Goal: Task Accomplishment & Management: Complete application form

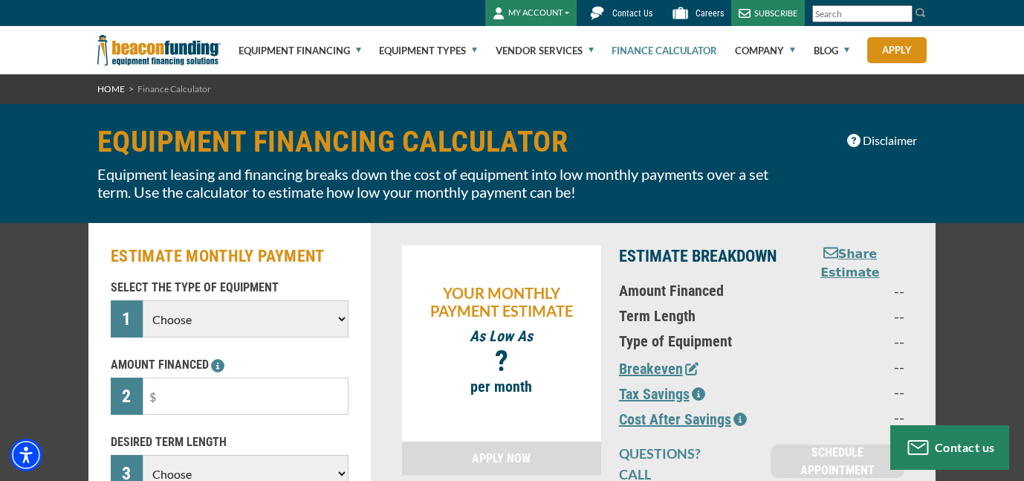
click at [320, 318] on select "Choose Backhoe Boom/Bucket Truck Chipper Commercial Mower Crane DTG/DTF Printin…" at bounding box center [246, 318] width 206 height 37
select select "13"
click at [143, 300] on select "Choose Backhoe Boom/Bucket Truck Chipper Commercial Mower Crane DTG/DTF Printin…" at bounding box center [246, 318] width 206 height 37
click at [204, 387] on input "text" at bounding box center [246, 395] width 206 height 37
type input "$2"
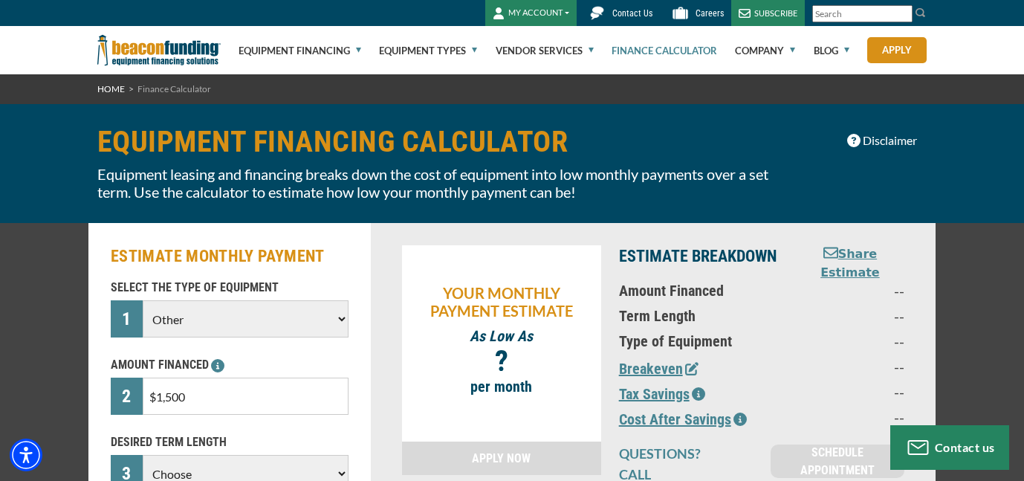
type input "$15,000"
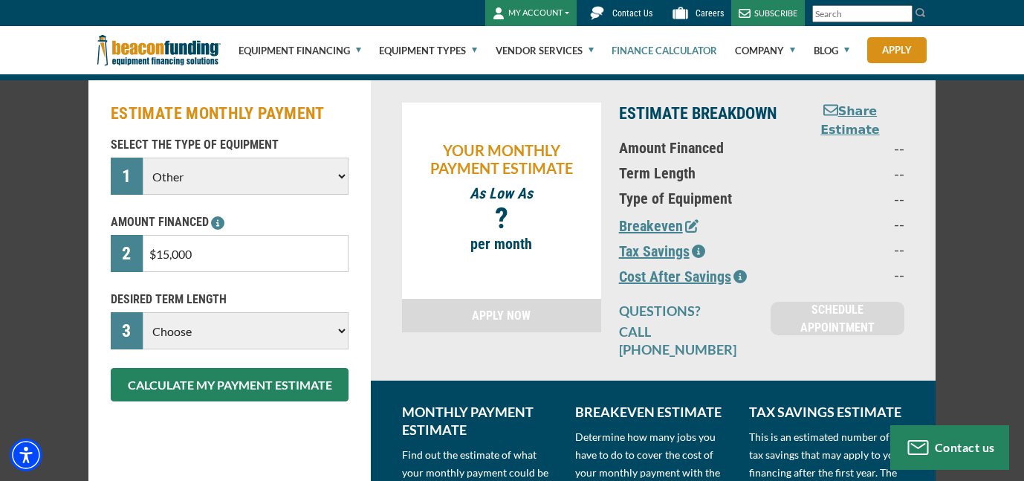
scroll to position [149, 0]
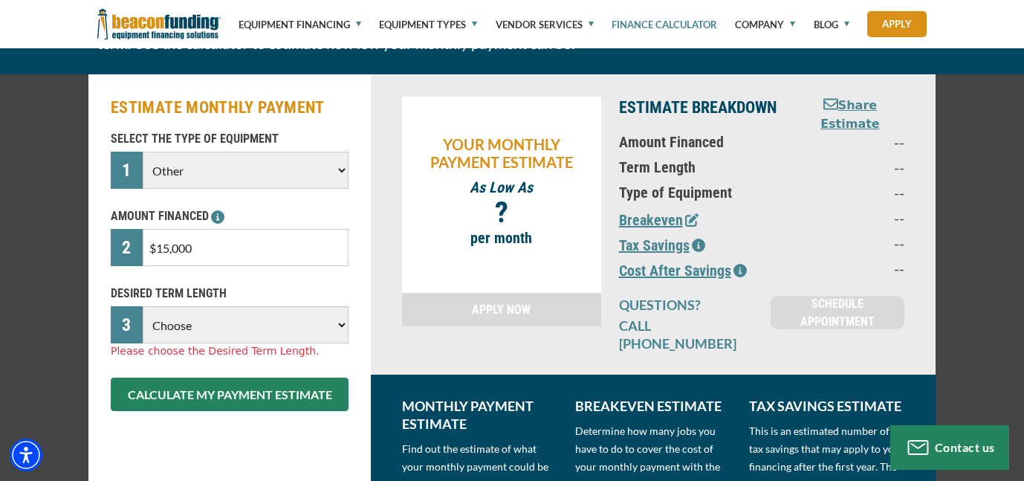
click at [256, 332] on select "Choose 36 Months 48 Months 60 Months" at bounding box center [246, 324] width 206 height 37
select select "60"
click at [143, 306] on select "Choose 36 Months 48 Months 60 Months" at bounding box center [246, 324] width 206 height 37
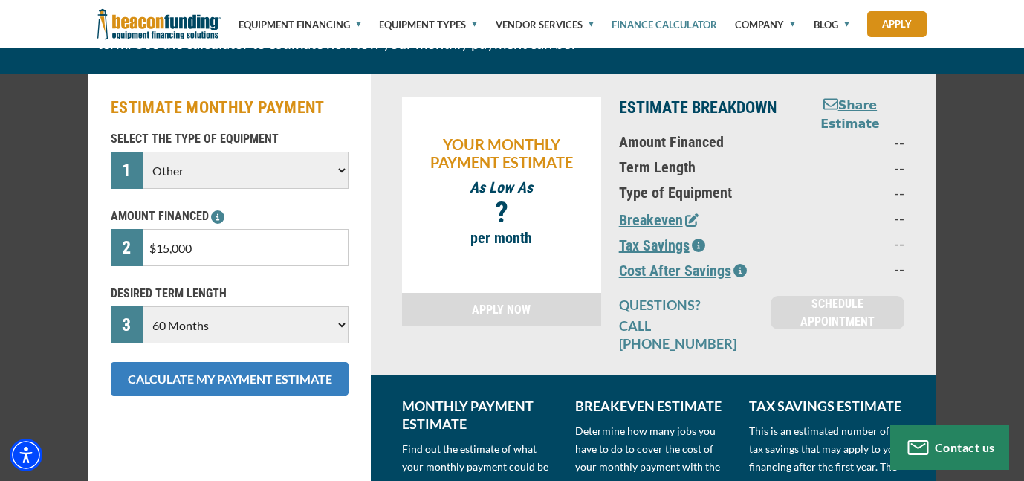
click at [240, 383] on button "CALCULATE MY PAYMENT ESTIMATE" at bounding box center [230, 378] width 238 height 33
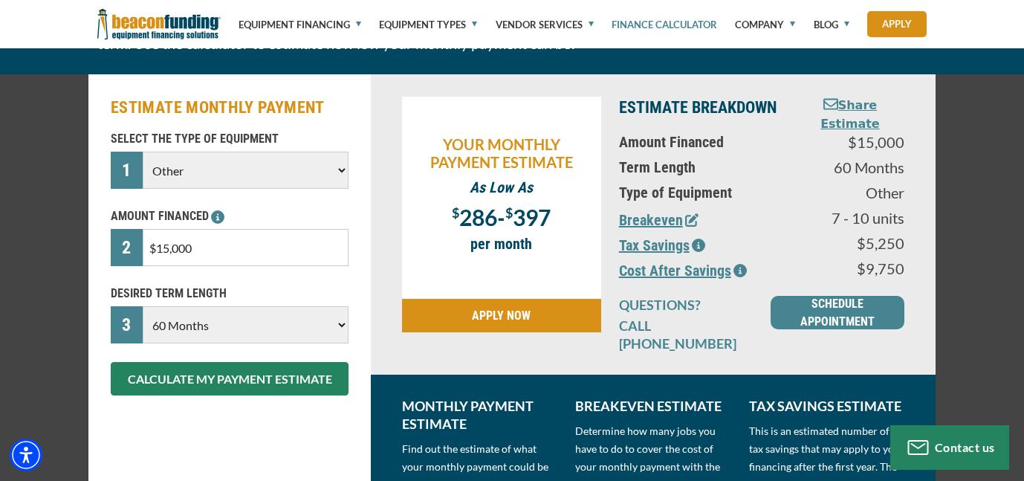
click at [165, 249] on input "$15,000" at bounding box center [246, 247] width 206 height 37
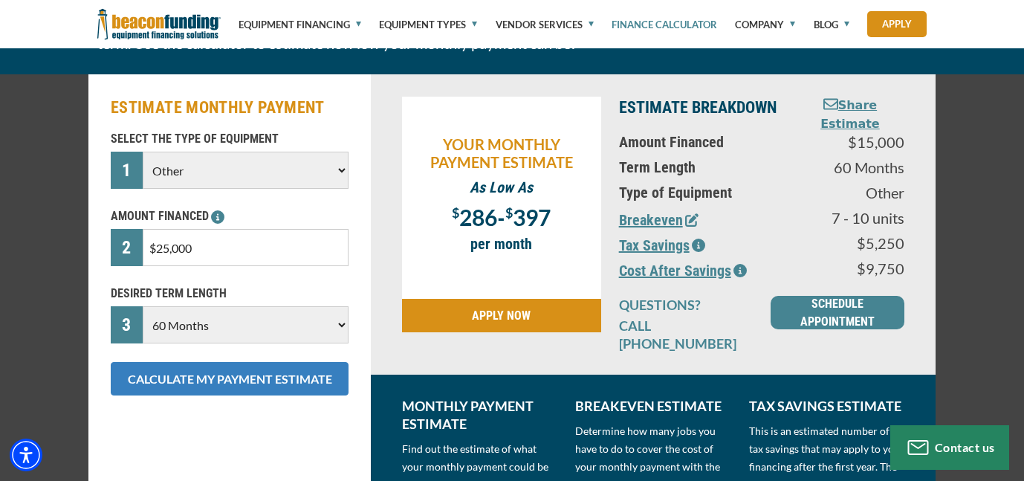
click at [175, 374] on button "CALCULATE MY PAYMENT ESTIMATE" at bounding box center [230, 378] width 238 height 33
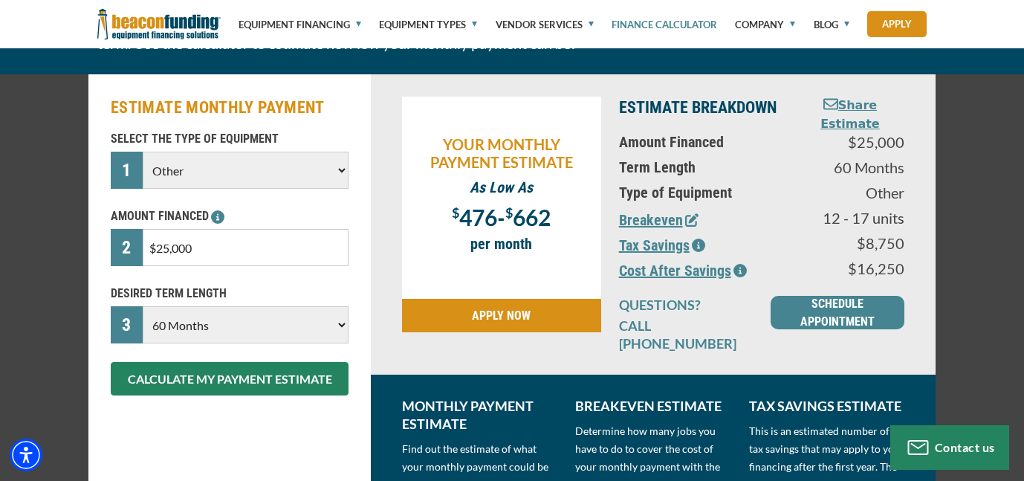
click at [162, 255] on input "$25,000" at bounding box center [246, 247] width 206 height 37
type input "$15,000"
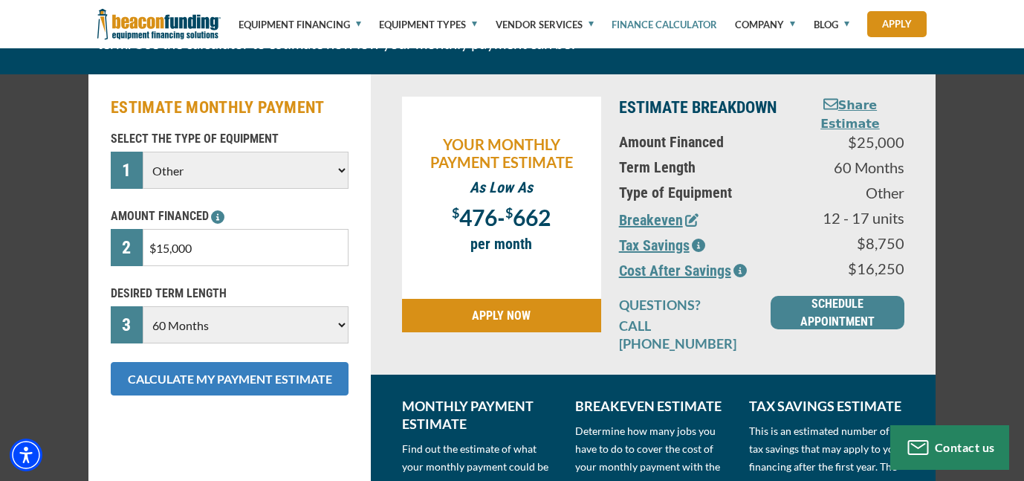
click at [205, 380] on button "CALCULATE MY PAYMENT ESTIMATE" at bounding box center [230, 378] width 238 height 33
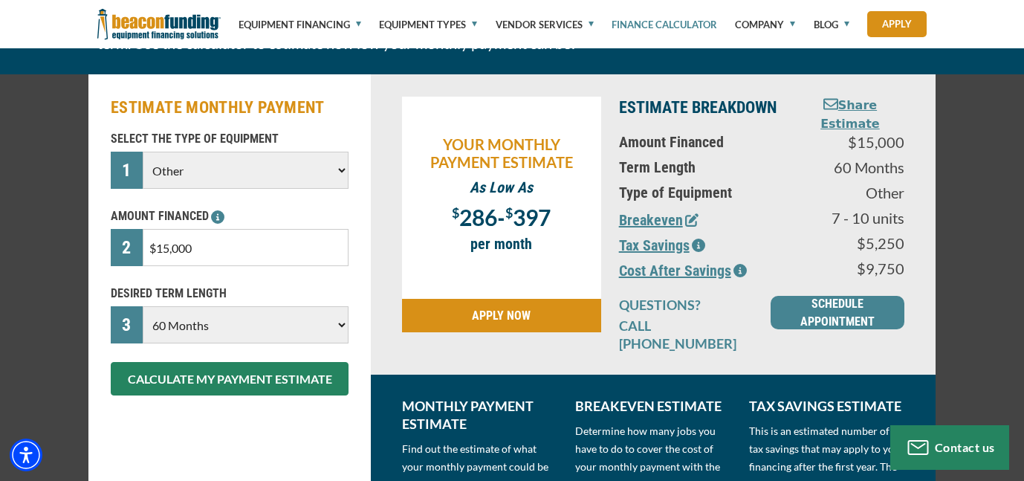
click at [505, 312] on link "APPLY NOW" at bounding box center [501, 315] width 199 height 33
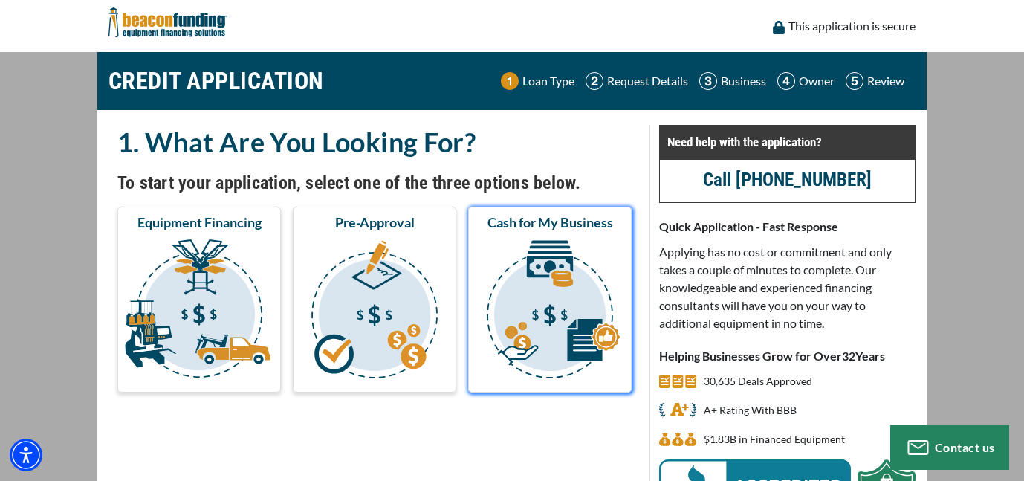
scroll to position [74, 0]
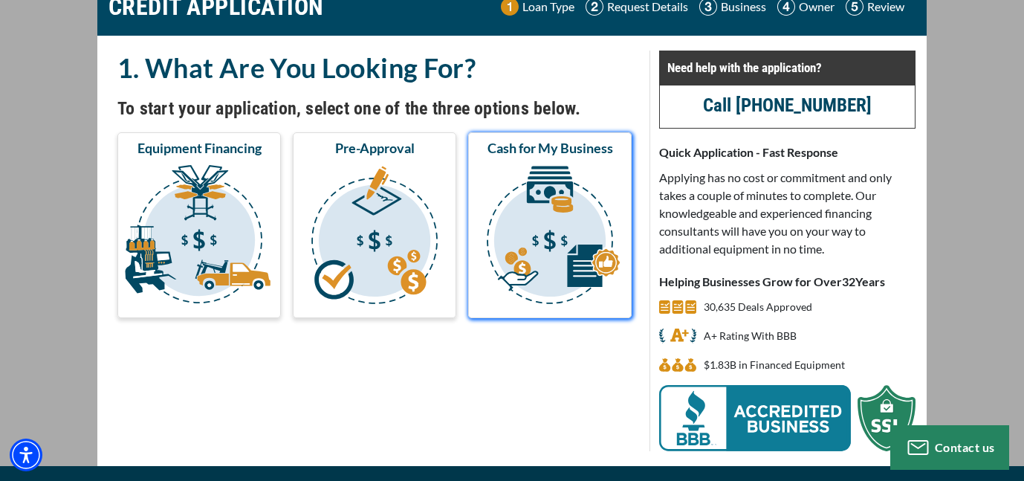
click at [582, 241] on img "submit" at bounding box center [549, 237] width 157 height 149
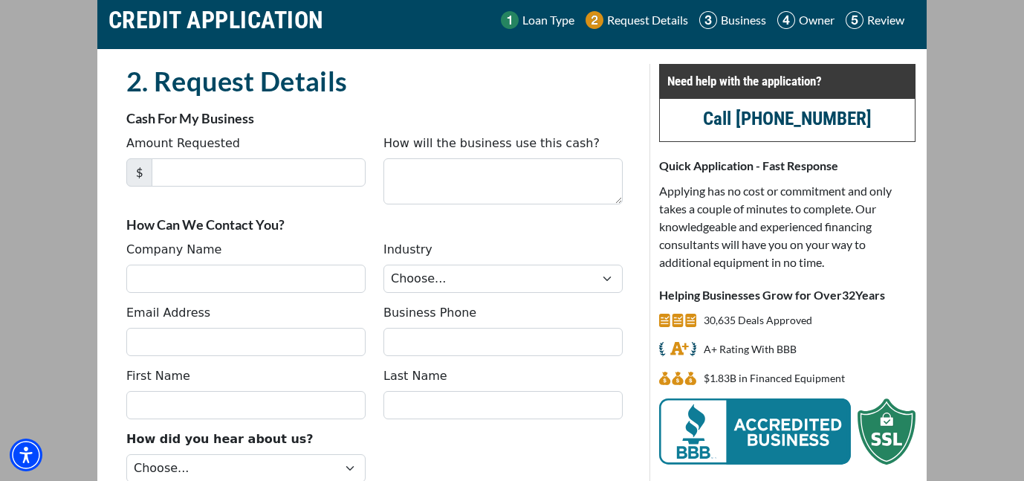
scroll to position [74, 0]
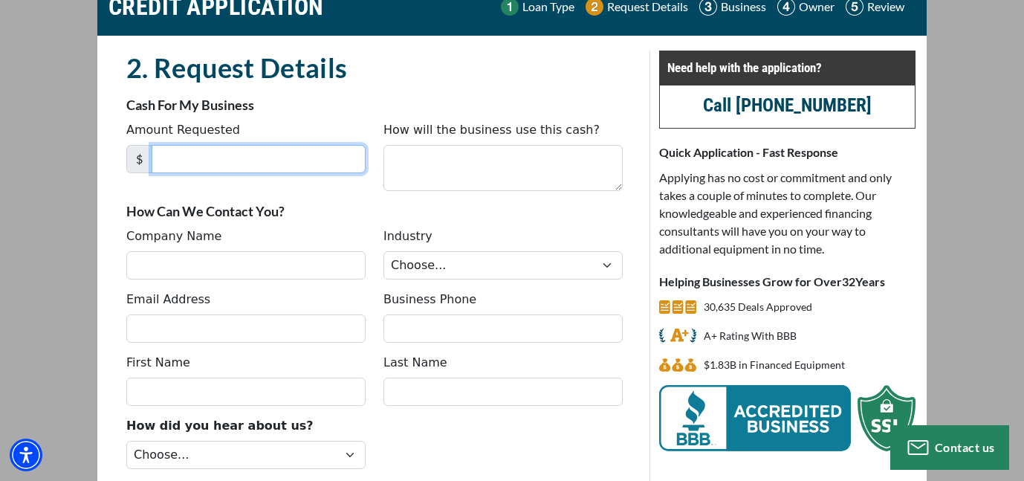
click at [243, 149] on input "Amount Requested" at bounding box center [259, 159] width 214 height 28
type input "15,000"
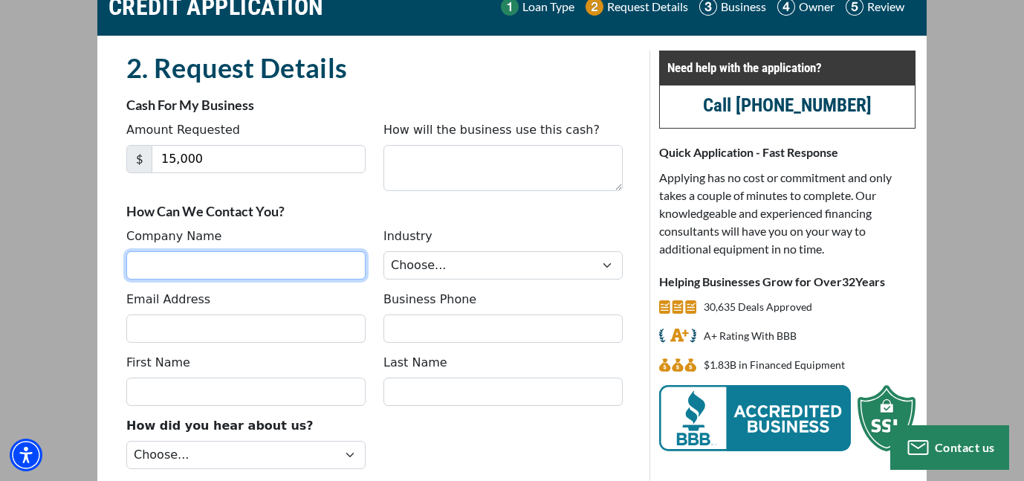
click at [189, 269] on input "Company Name" at bounding box center [245, 265] width 239 height 28
type input "[US_STATE] Associated Cleaners LLC"
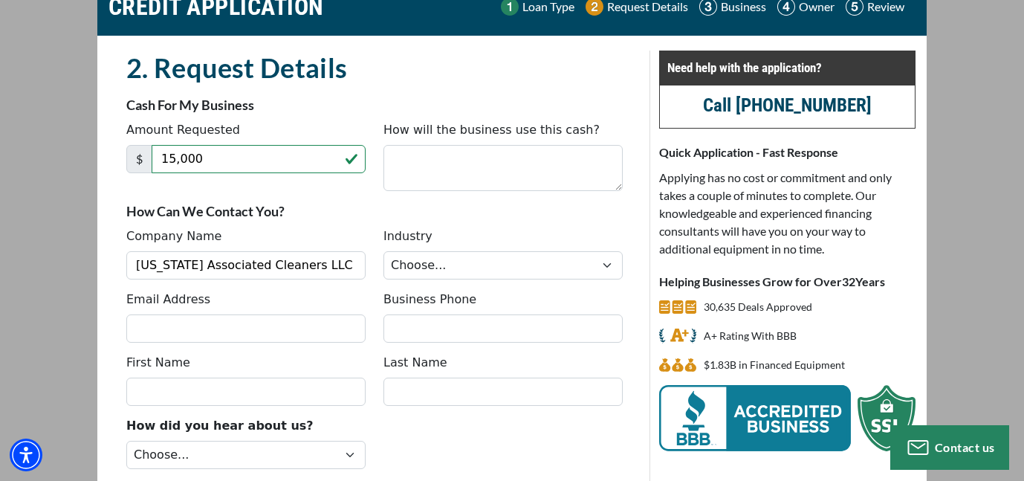
type input "m.a.j56@outlook.com"
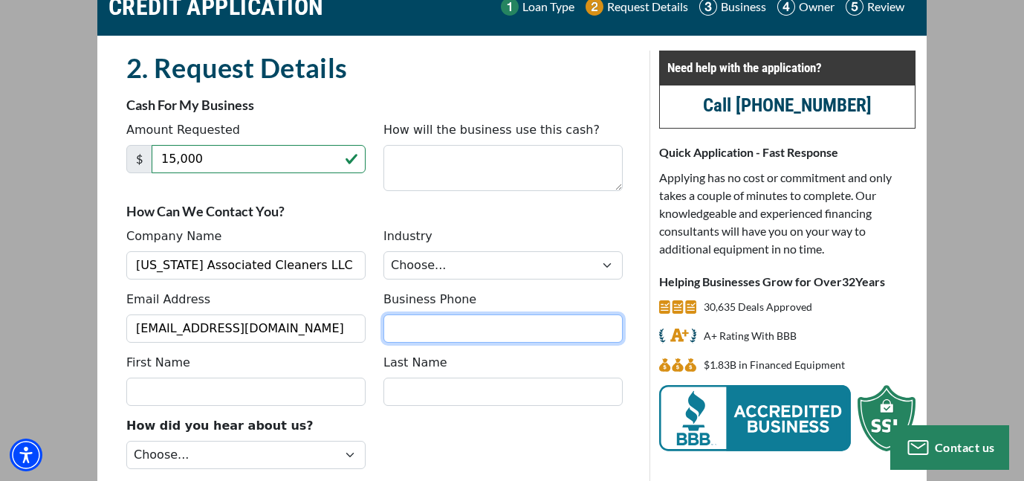
type input "9417250457"
type input "Mark"
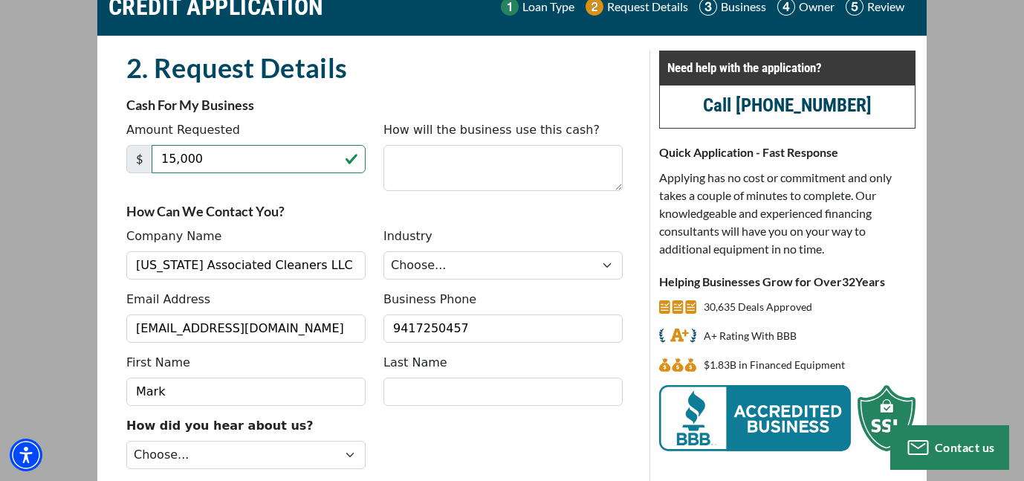
type input "A Johnson"
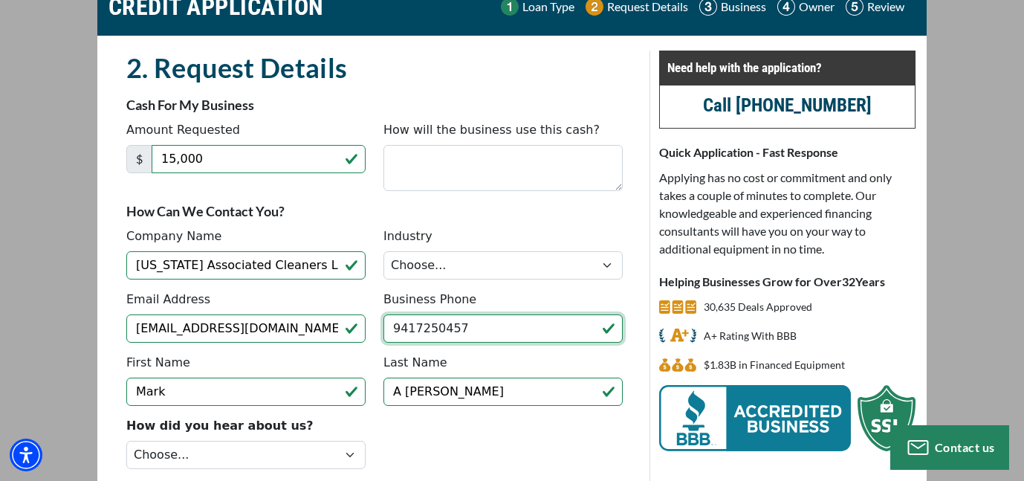
type input "[PHONE_NUMBER]"
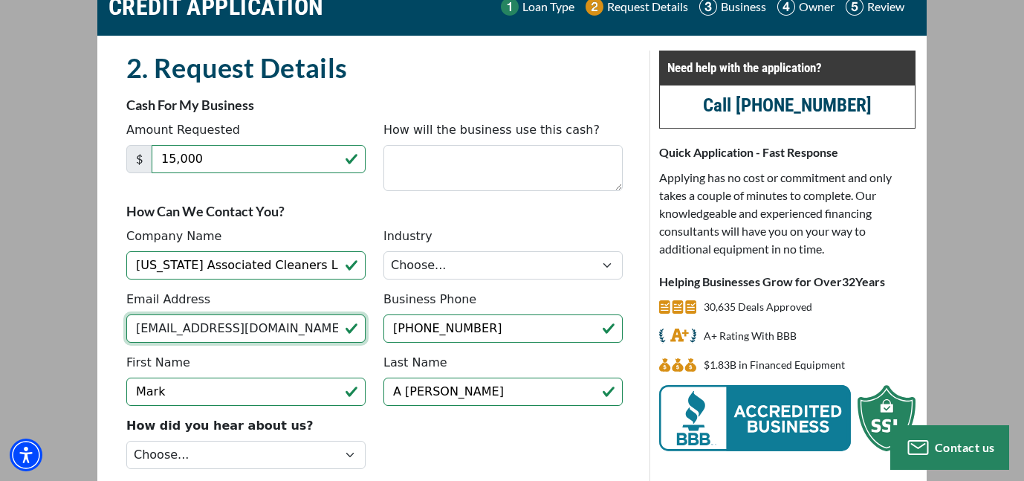
drag, startPoint x: 260, startPoint y: 328, endPoint x: 53, endPoint y: 334, distance: 207.3
click at [53, 334] on main "CREDIT APPLICATION Loan Type Request Details Business Owner Review" at bounding box center [512, 269] width 1024 height 582
type input "f.a.cleaners.llc@gmail.com"
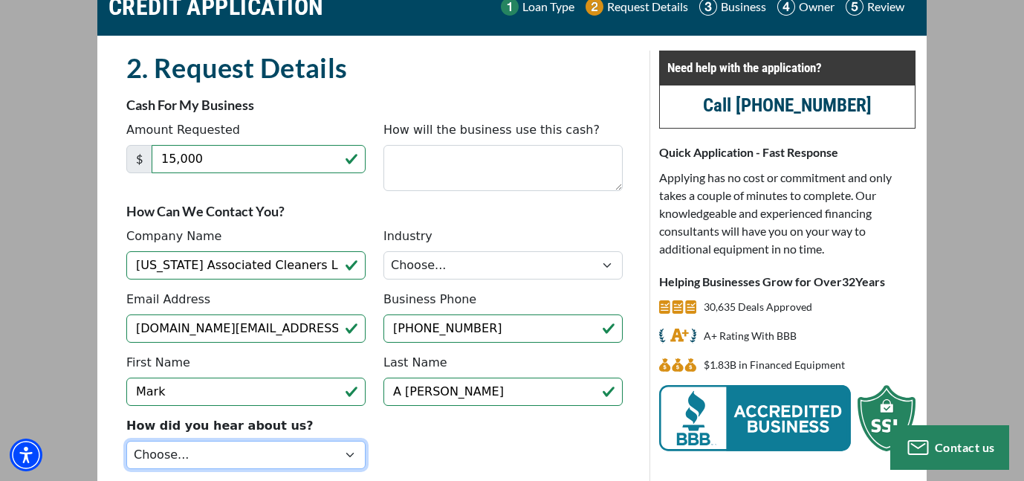
click at [225, 442] on select "Choose... Internet Search Vendor Referral Word of Mouth Client Referral Email E…" at bounding box center [245, 454] width 239 height 28
click at [126, 440] on select "Choose... Internet Search Vendor Referral Word of Mouth Client Referral Email E…" at bounding box center [245, 454] width 239 height 28
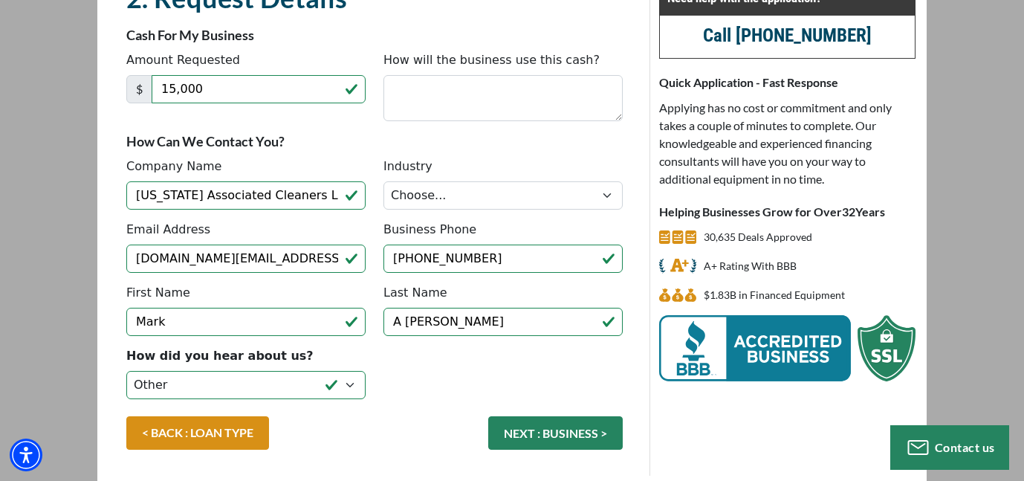
scroll to position [197, 0]
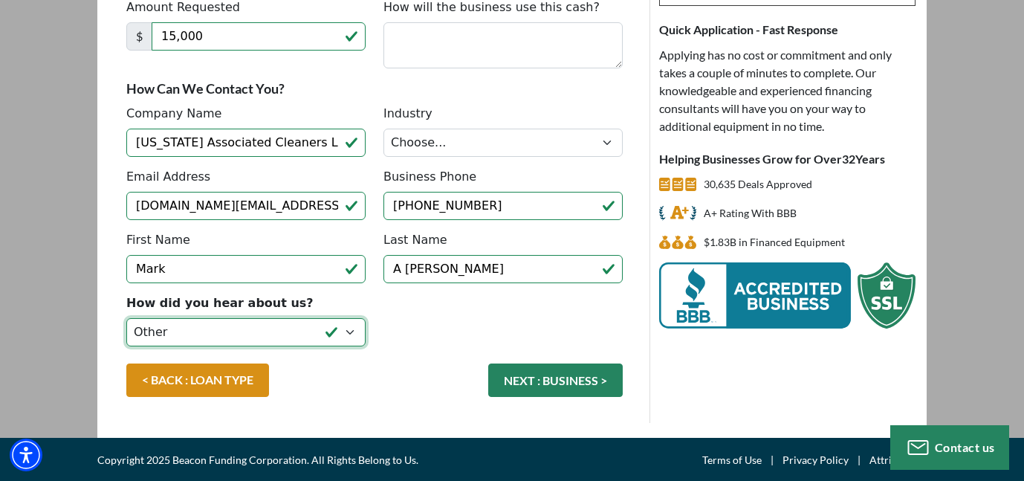
click at [348, 331] on select "Choose... Internet Search Vendor Referral Word of Mouth Client Referral Email E…" at bounding box center [245, 332] width 239 height 28
select select "5"
click at [126, 318] on select "Choose... Internet Search Vendor Referral Word of Mouth Client Referral Email E…" at bounding box center [245, 332] width 239 height 28
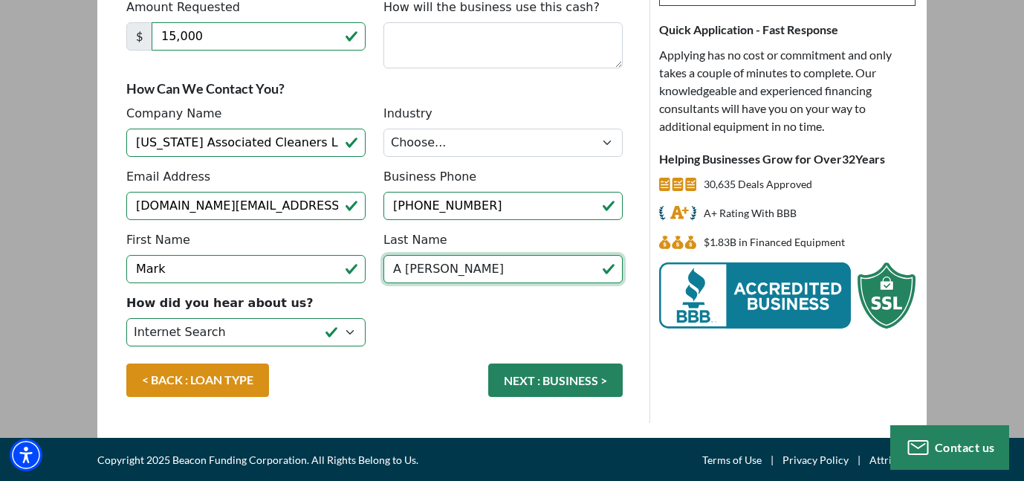
click at [403, 270] on input "A Johnson" at bounding box center [502, 269] width 239 height 28
type input "[PERSON_NAME]"
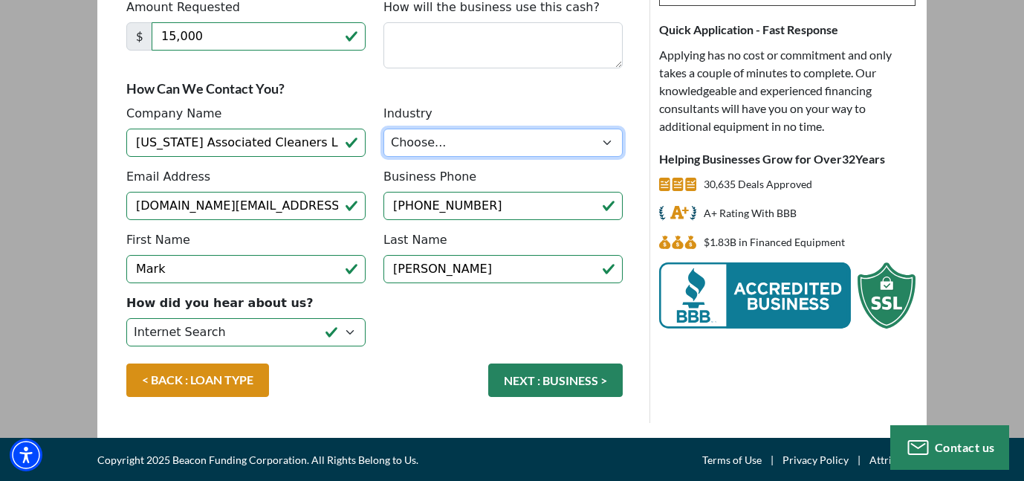
click at [569, 134] on select "Choose... Towing Landscape/Hardscape Decorated Apparel Septic Light Constructio…" at bounding box center [502, 143] width 239 height 28
select select "5"
click at [383, 129] on select "Choose... Towing Landscape/Hardscape Decorated Apparel Septic Light Constructio…" at bounding box center [502, 143] width 239 height 28
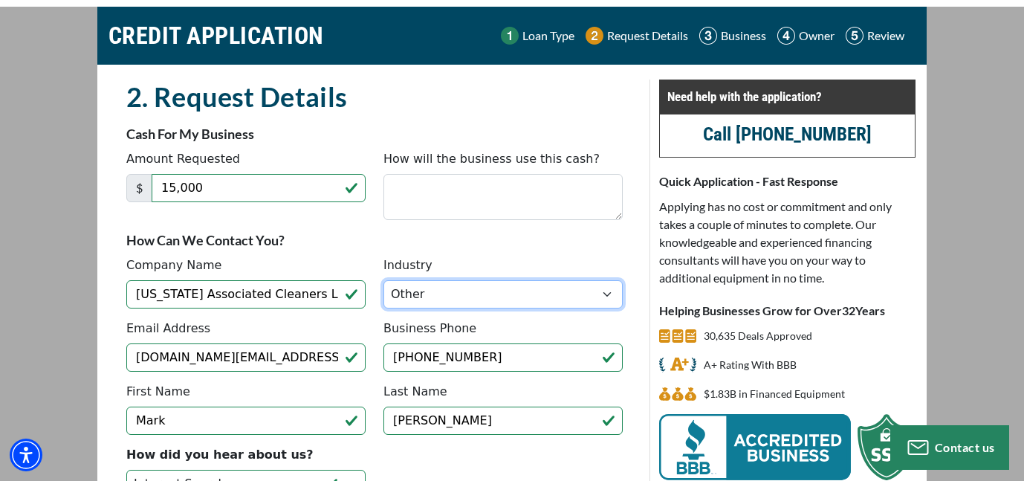
scroll to position [0, 0]
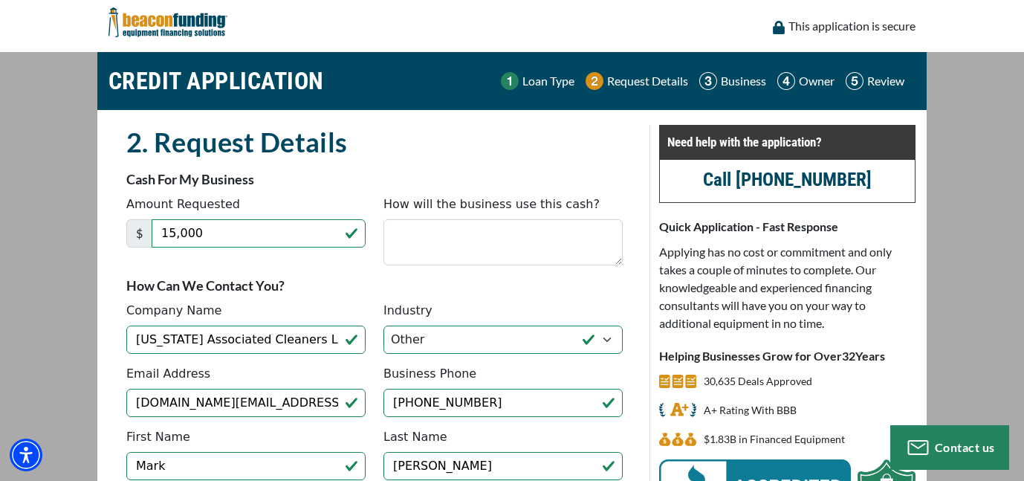
click at [1013, 83] on main "CREDIT APPLICATION Loan Type Request Details Business Owner Review" at bounding box center [512, 343] width 1024 height 582
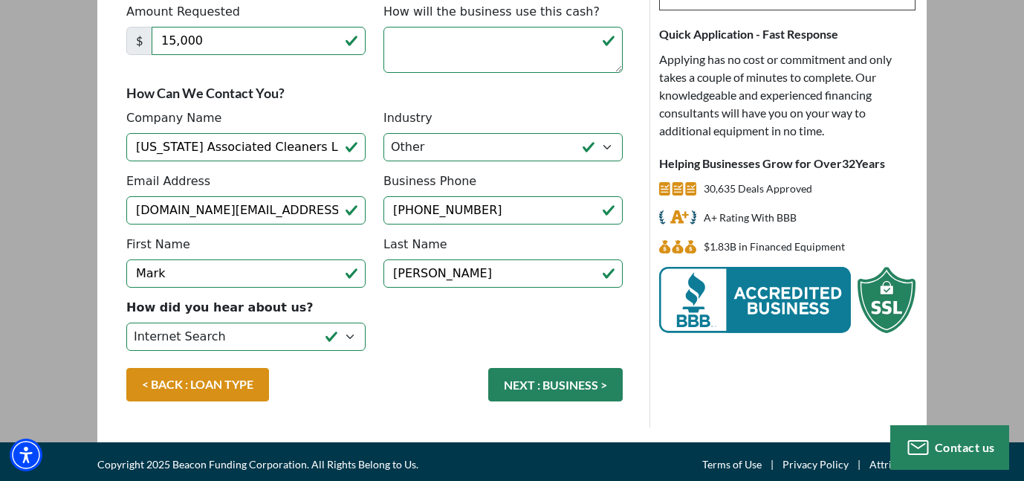
scroll to position [197, 0]
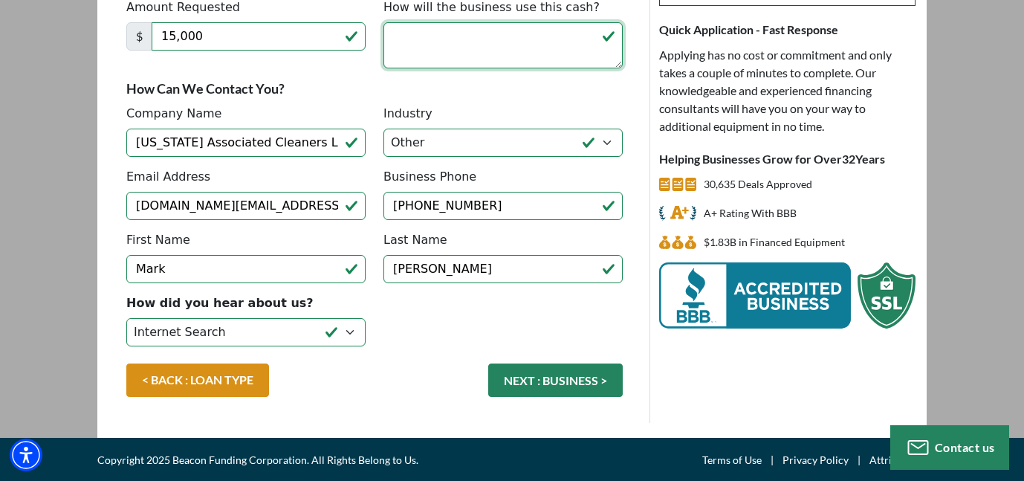
paste textarea "Florida Associated, your carpet and tile cleaning business, will use the funds …"
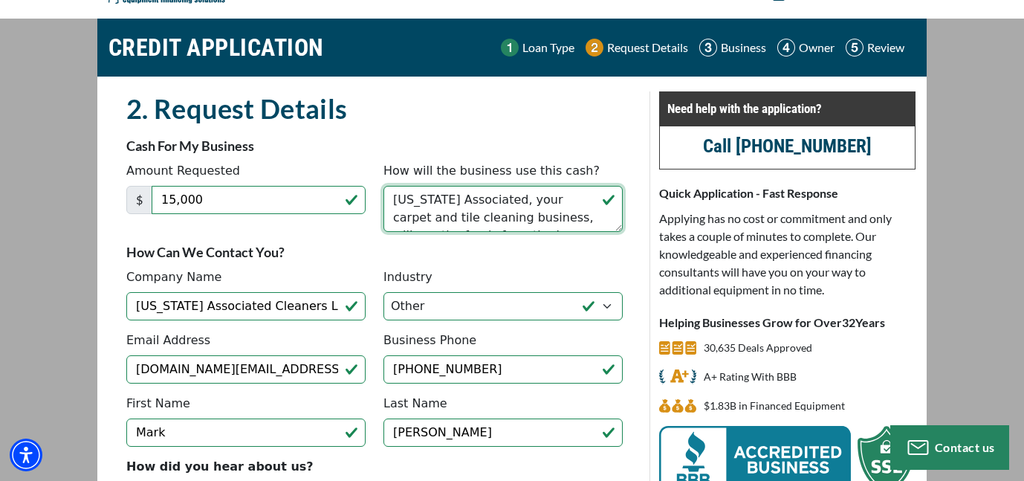
scroll to position [0, 0]
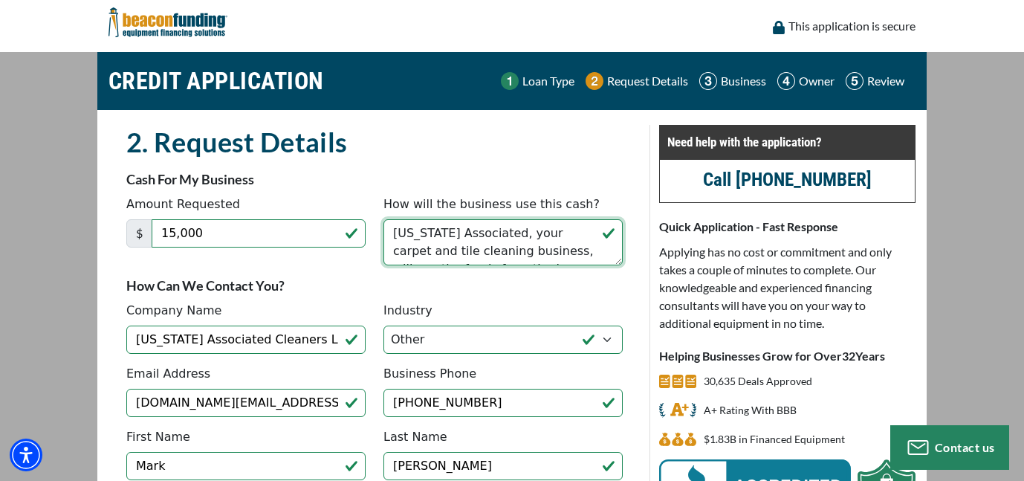
drag, startPoint x: 466, startPoint y: 60, endPoint x: 459, endPoint y: 44, distance: 17.7
click at [459, 44] on div "This application is secure CREDIT APPLICATION Loan Type Request Details Busines…" at bounding box center [512, 339] width 1024 height 679
click at [510, 246] on textarea "[US_STATE] Associated, your carpet and tile cleaning business, will use the fun…" at bounding box center [502, 242] width 239 height 46
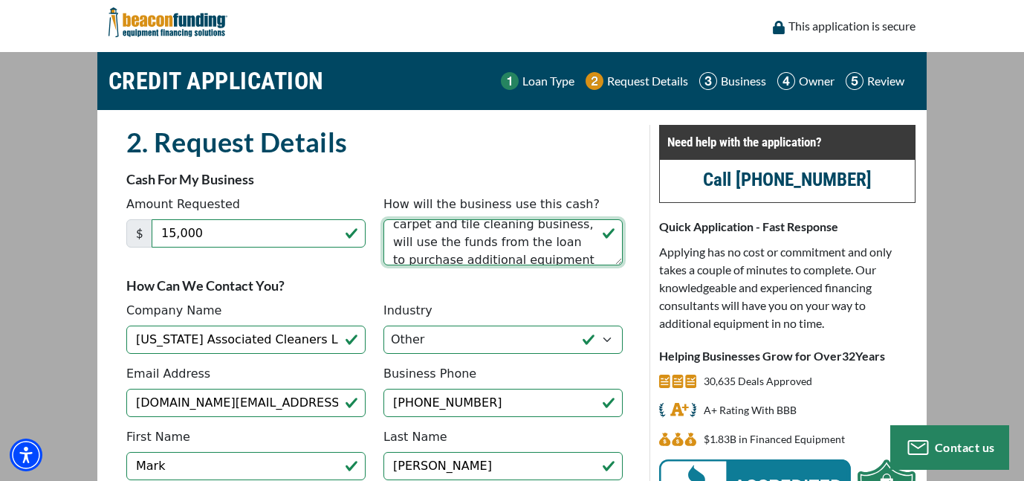
scroll to position [53, 0]
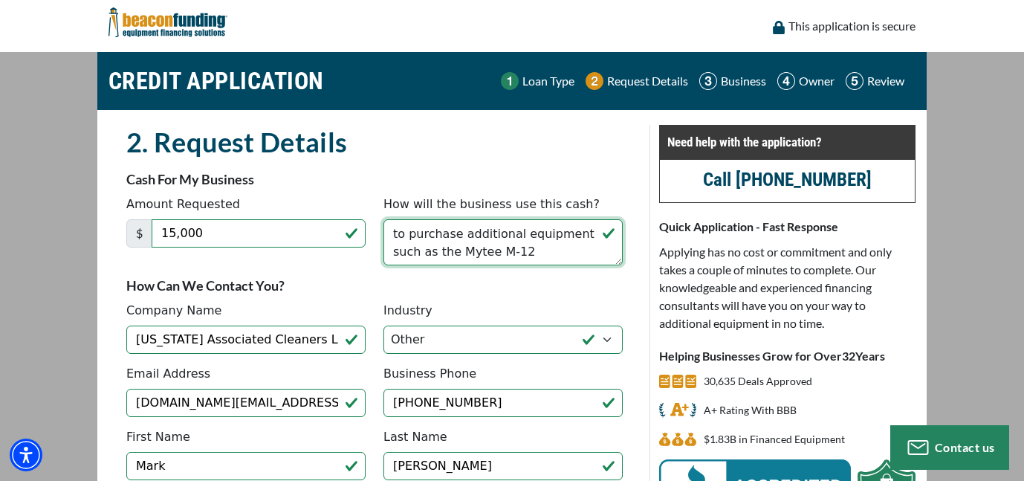
click at [503, 260] on textarea "[US_STATE] Associated, your carpet and tile cleaning business, will use the fun…" at bounding box center [502, 242] width 239 height 46
click at [474, 235] on textarea "[US_STATE] Associated, your carpet and tile cleaning business, will use the fun…" at bounding box center [502, 242] width 239 height 46
drag, startPoint x: 507, startPoint y: 235, endPoint x: 505, endPoint y: 253, distance: 18.0
click at [505, 253] on textarea "[US_STATE] Associated, your carpet and tile cleaning business, will use the fun…" at bounding box center [502, 242] width 239 height 46
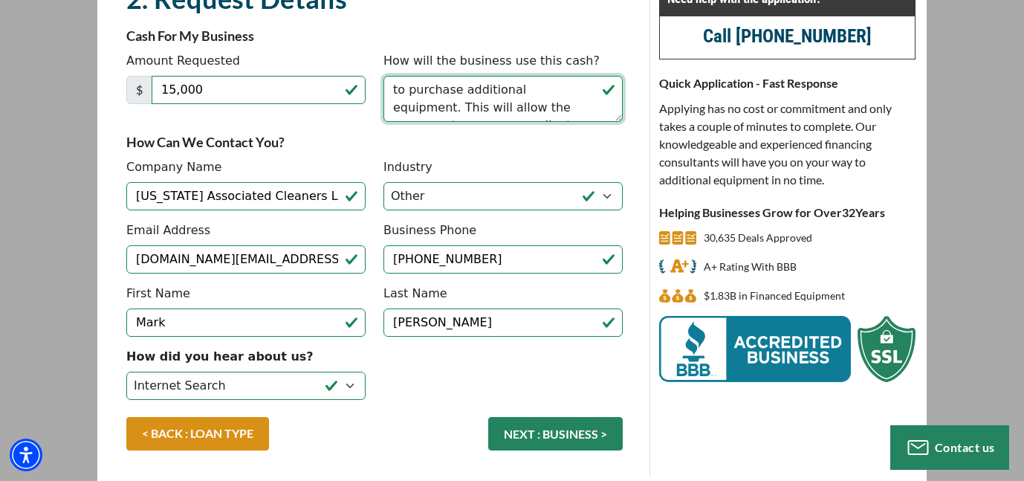
scroll to position [197, 0]
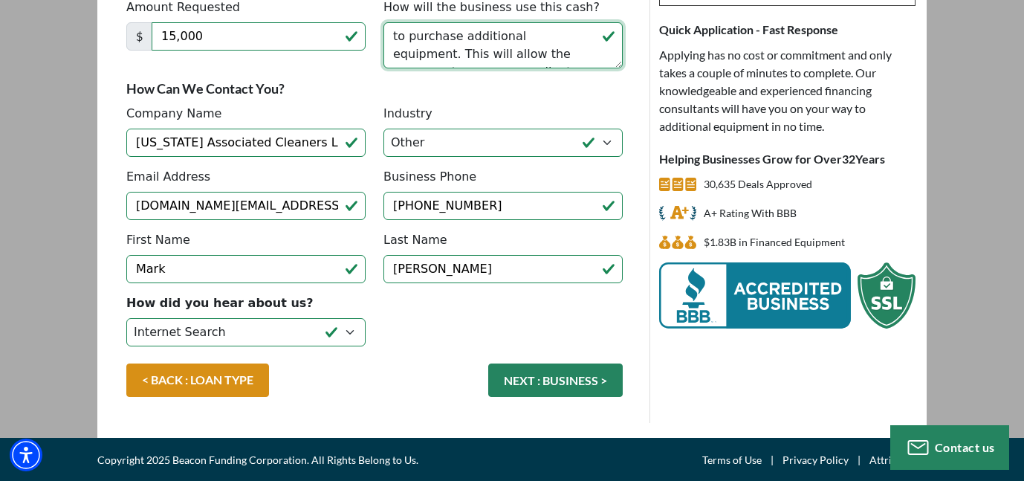
type textarea "[US_STATE] Associated, your carpet and tile cleaning business, will use the fun…"
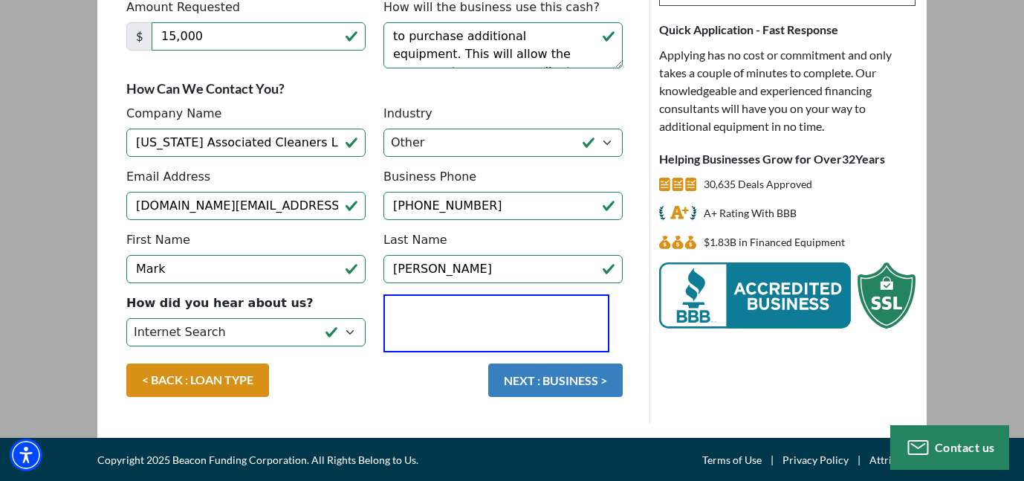
click at [532, 376] on button "NEXT : BUSINESS >" at bounding box center [555, 379] width 134 height 33
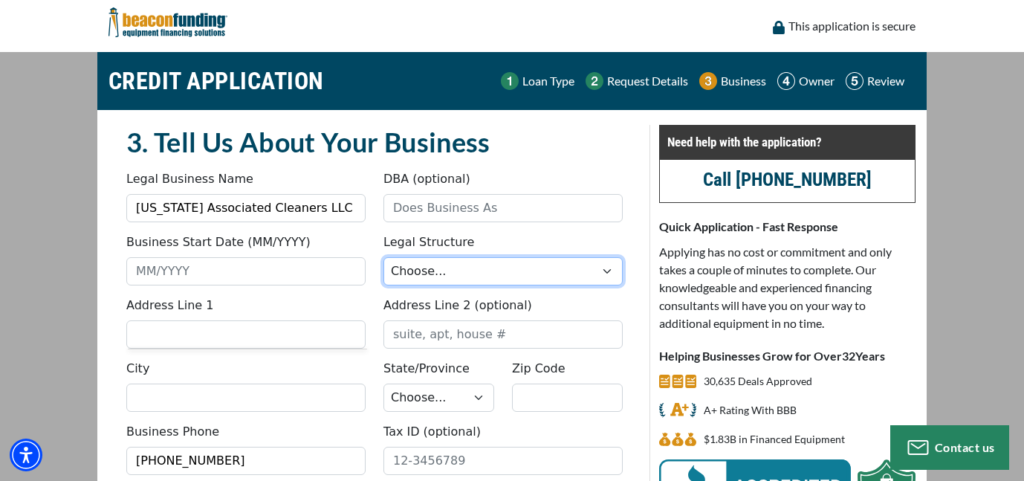
click at [605, 280] on select "Choose... Corporation LLC LLP Municipality Non-Profit Partnership Proprietorship" at bounding box center [502, 271] width 239 height 28
select select "2"
click at [383, 257] on select "Choose... Corporation LLC LLP Municipality Non-Profit Partnership Proprietorship" at bounding box center [502, 271] width 239 height 28
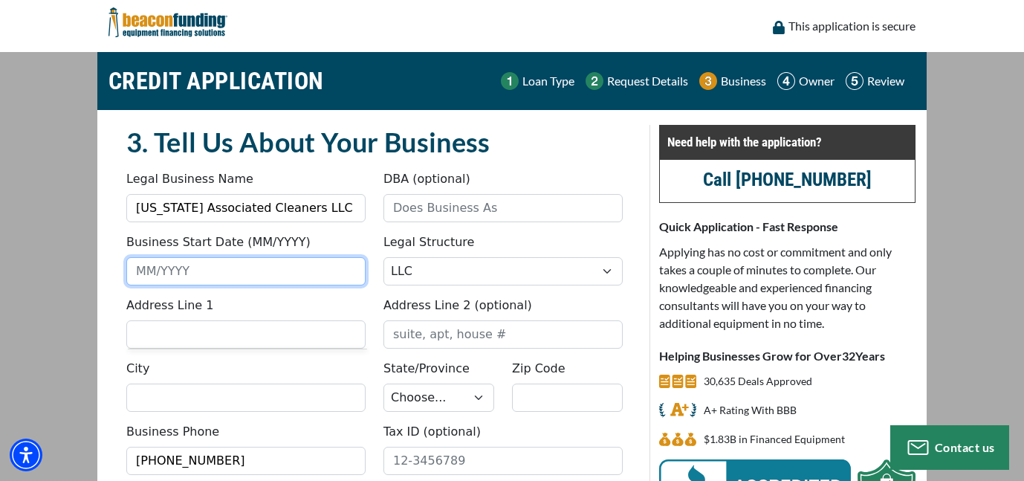
click at [161, 273] on input "Business Start Date (MM/YYYY)" at bounding box center [245, 271] width 239 height 28
type input "11/2024"
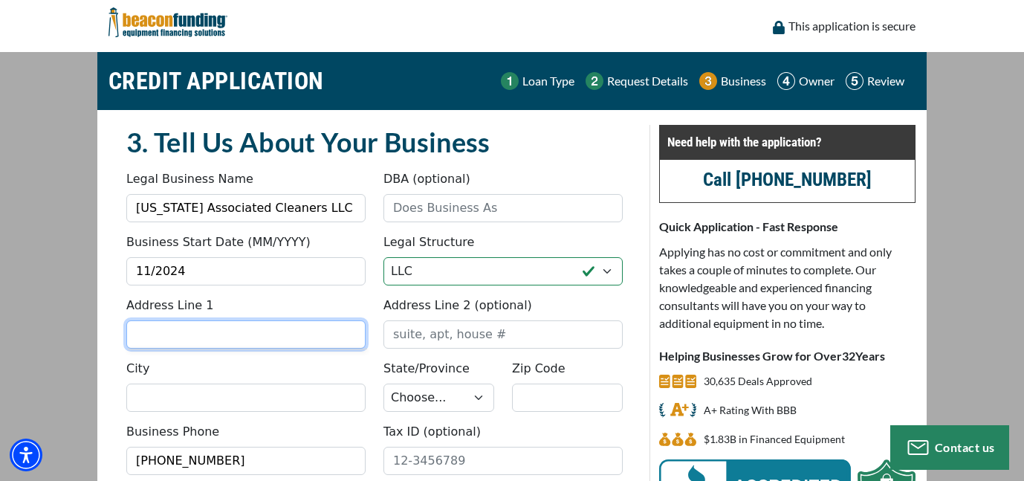
click at [245, 328] on input "Address Line 1" at bounding box center [245, 334] width 239 height 28
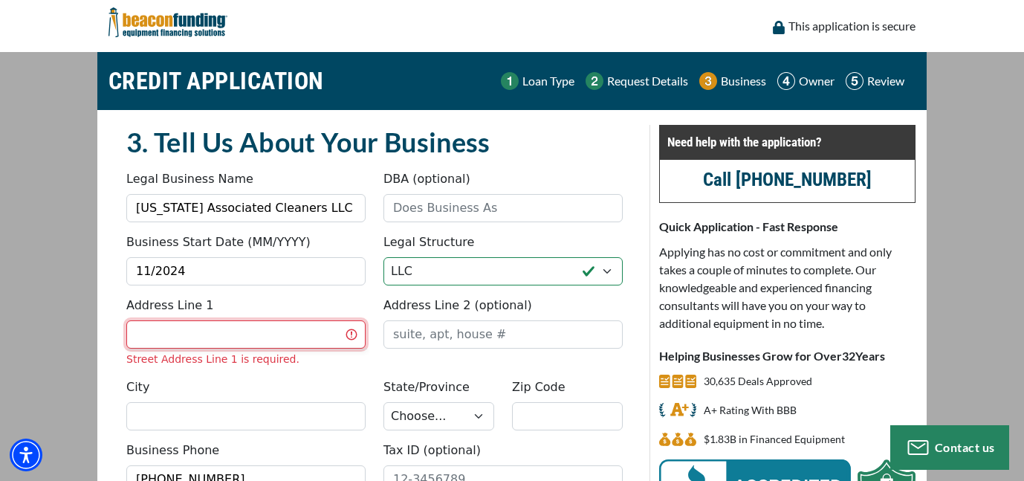
click at [184, 338] on input "Address Line 1" at bounding box center [245, 334] width 239 height 28
type input "[STREET_ADDRESS]"
type input "Florida Associated Cleaners LLC"
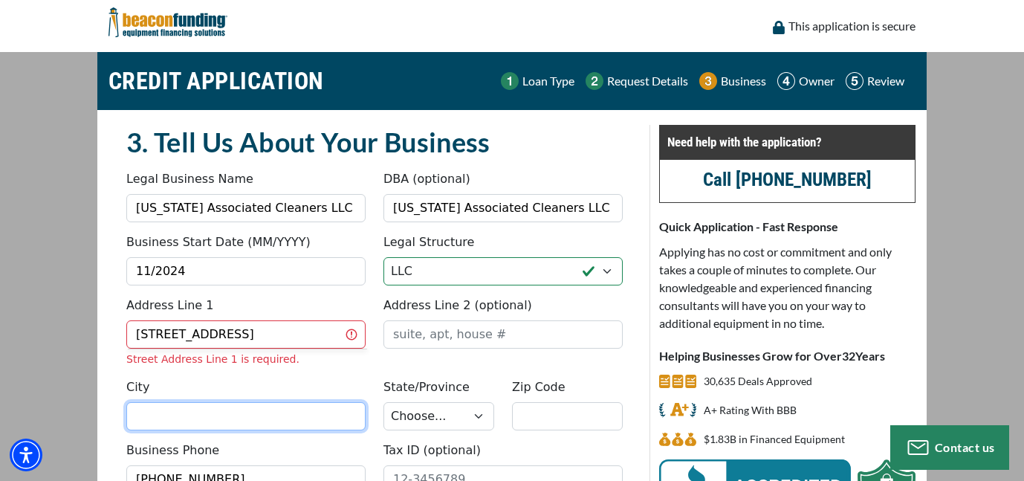
type input "Bradenton"
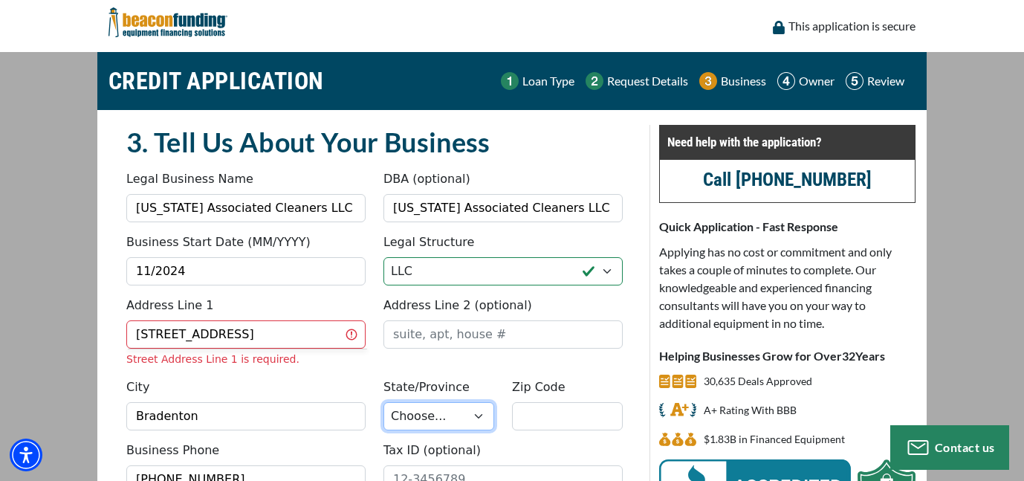
select select "11"
type input "34208"
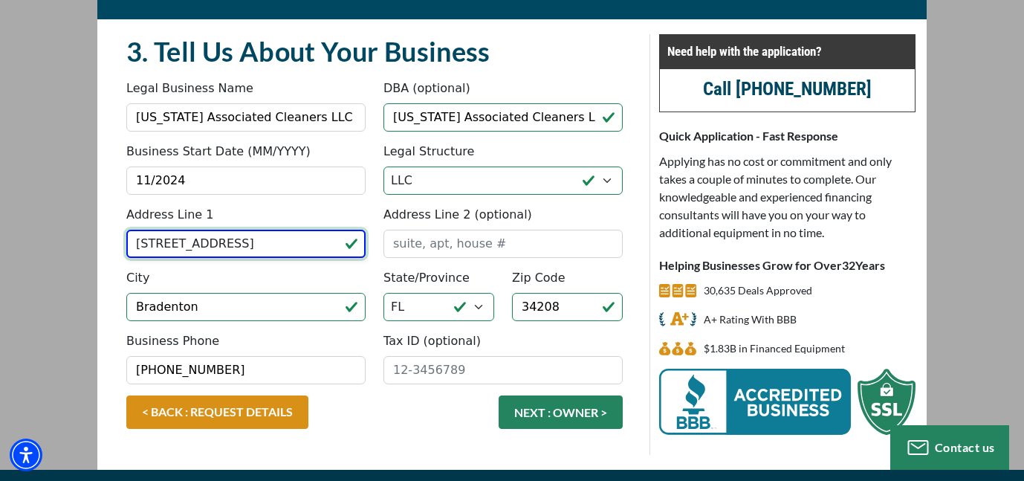
scroll to position [122, 0]
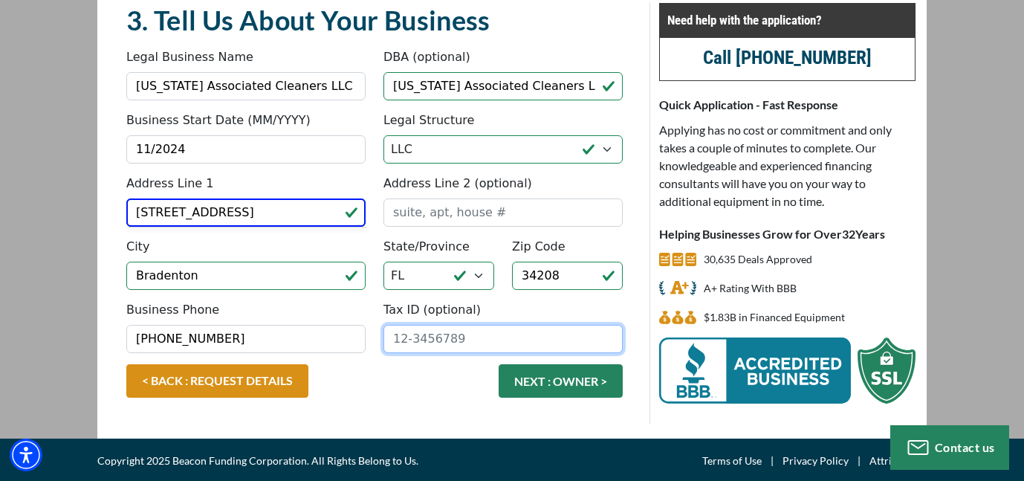
click at [400, 329] on input "Tax ID (optional)" at bounding box center [502, 339] width 239 height 28
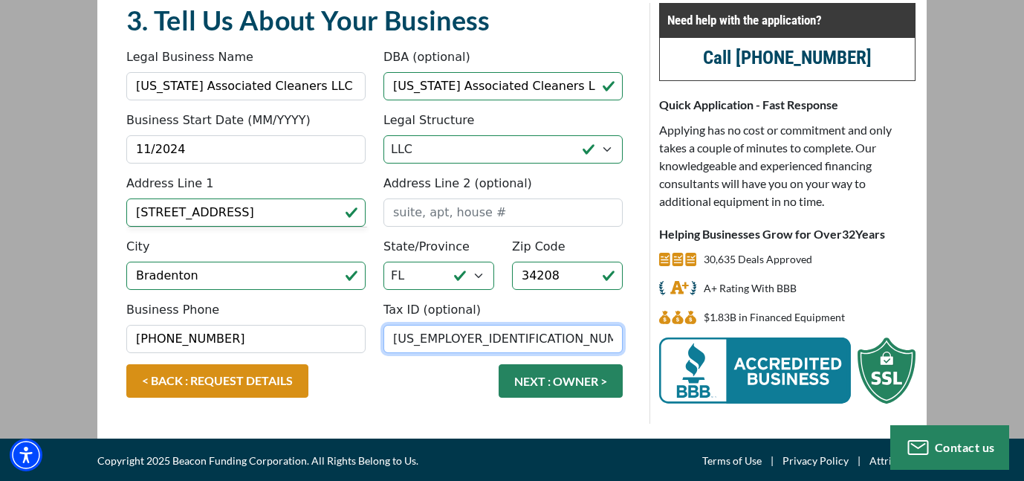
type input "33-1865375"
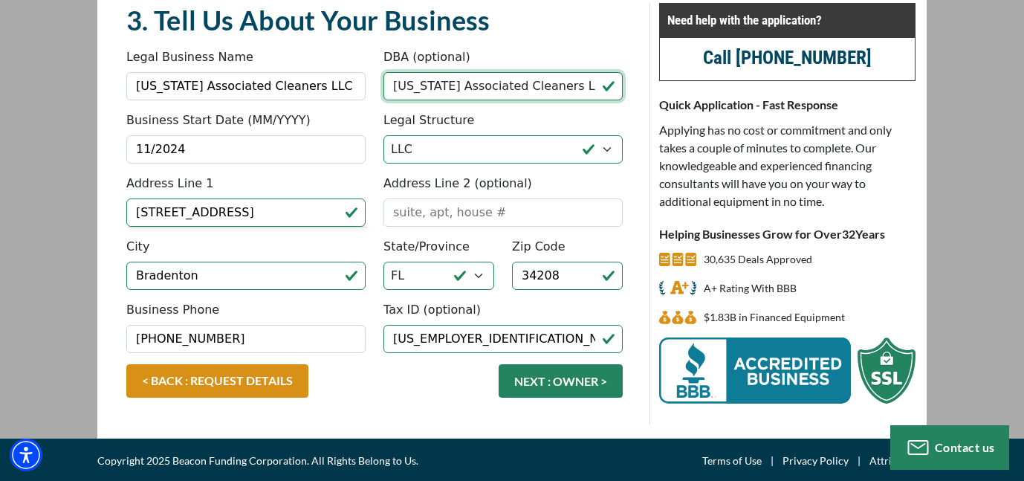
drag, startPoint x: 559, startPoint y: 88, endPoint x: 318, endPoint y: 90, distance: 240.7
click at [318, 90] on div "Legal Business Name Florida Associated Cleaners LLC DBA (optional) Florida Asso…" at bounding box center [374, 79] width 514 height 63
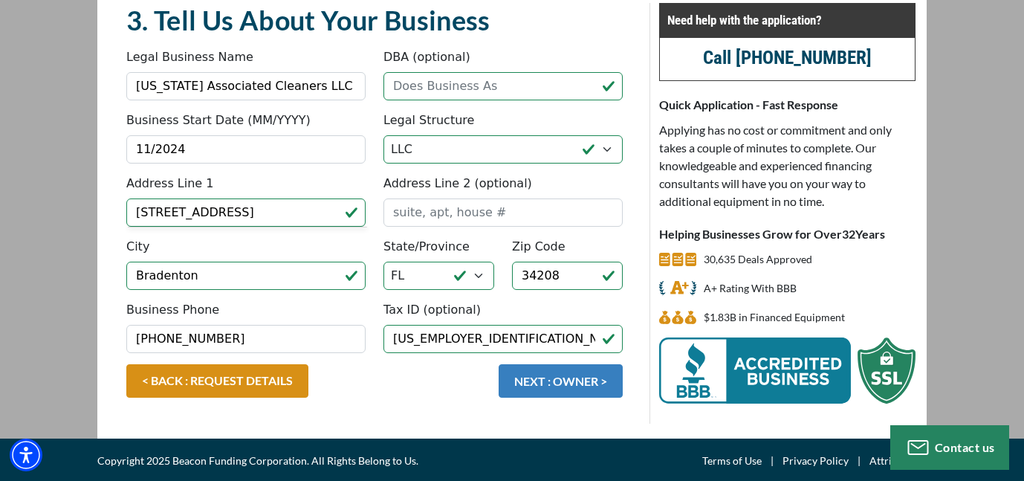
click at [535, 384] on button "NEXT : OWNER >" at bounding box center [560, 380] width 124 height 33
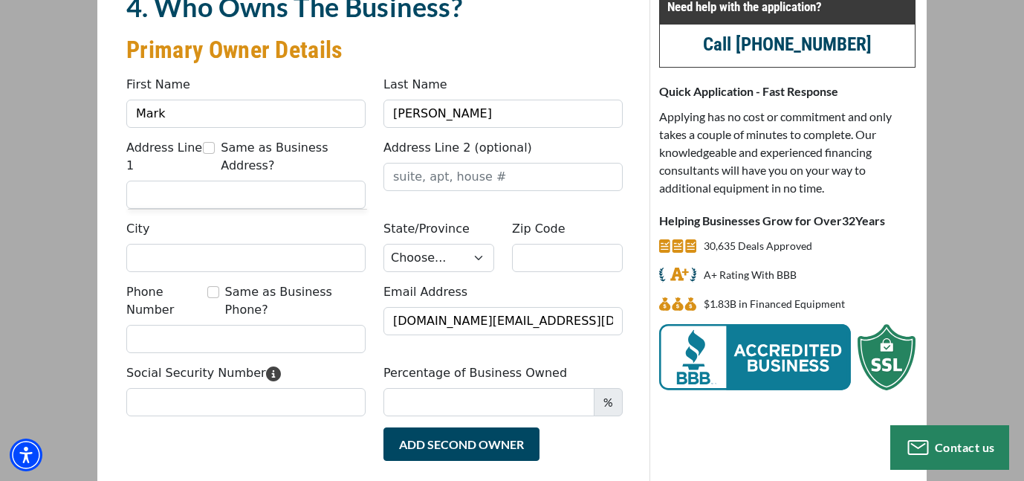
scroll to position [149, 0]
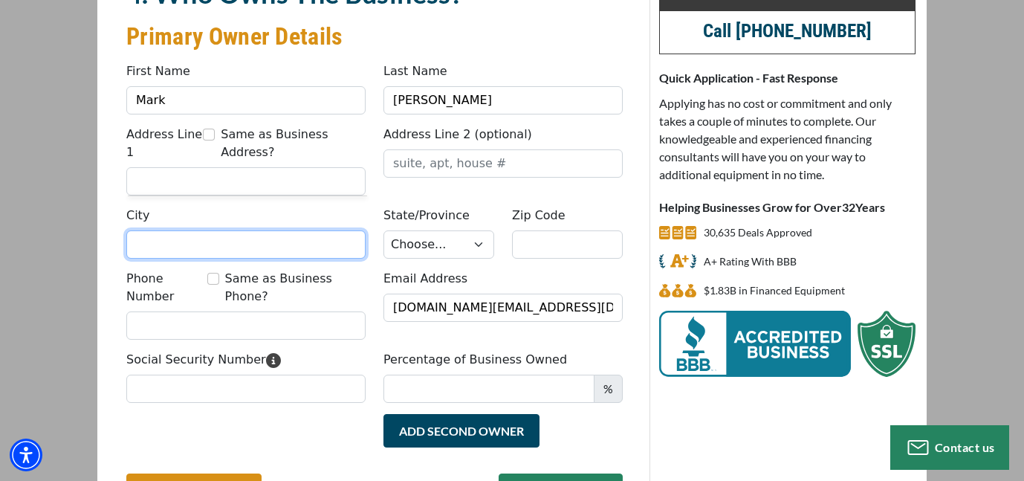
click at [195, 230] on input "City" at bounding box center [245, 244] width 239 height 28
type input "Bradenton"
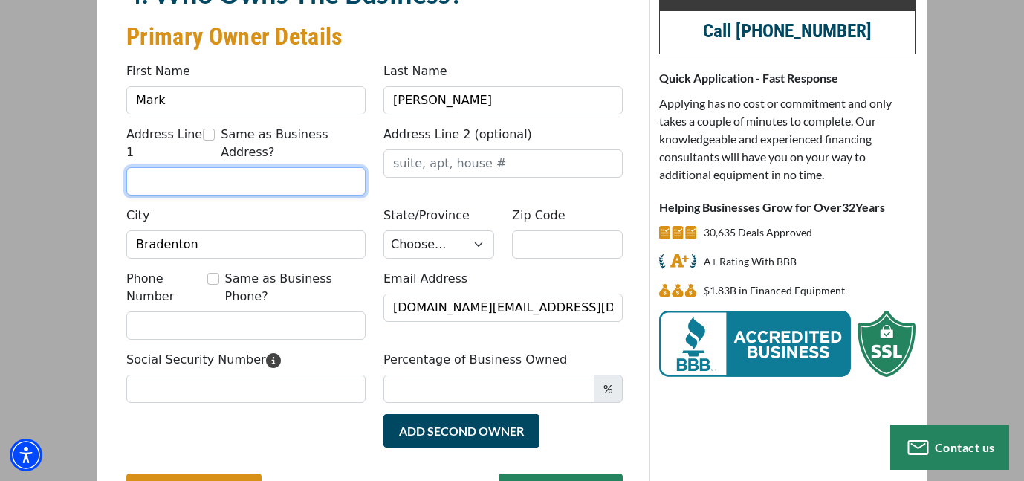
type input "1806 21st avenue east"
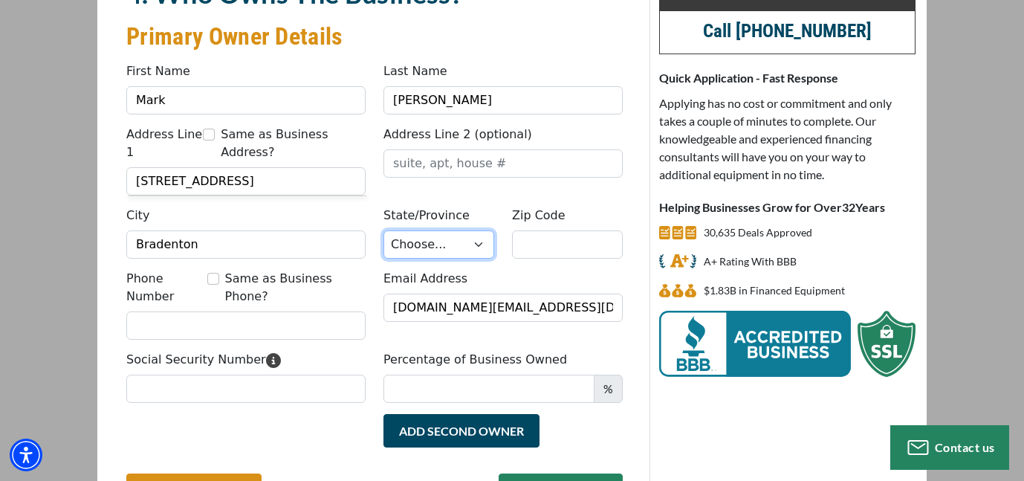
select select "11"
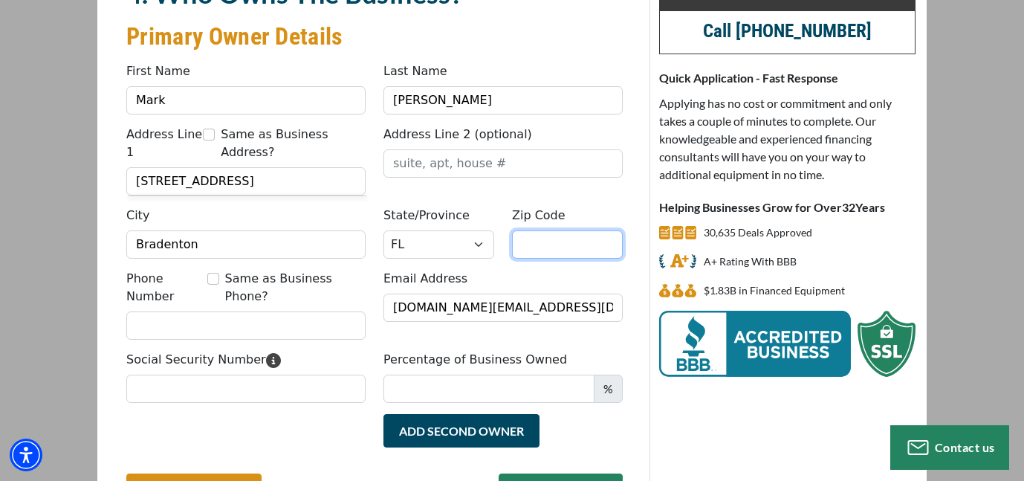
type input "34208"
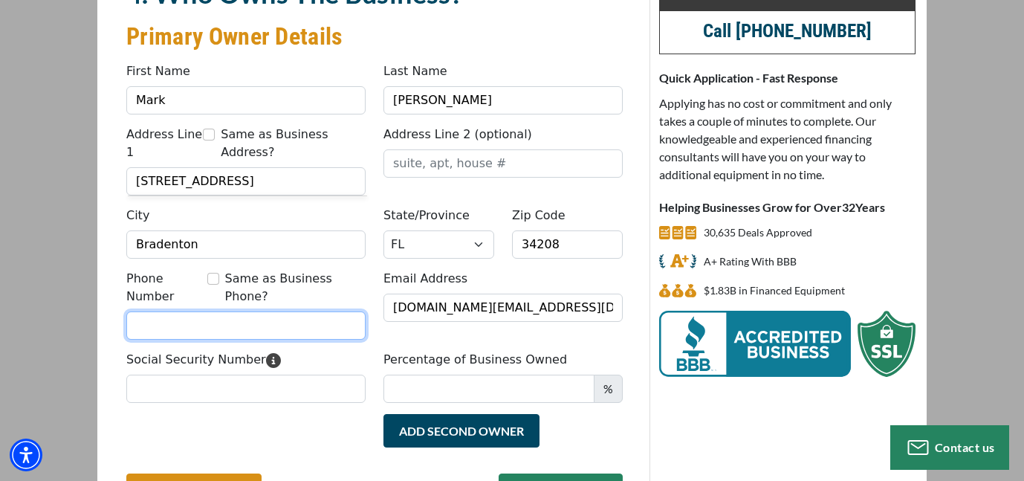
type input "9417250457"
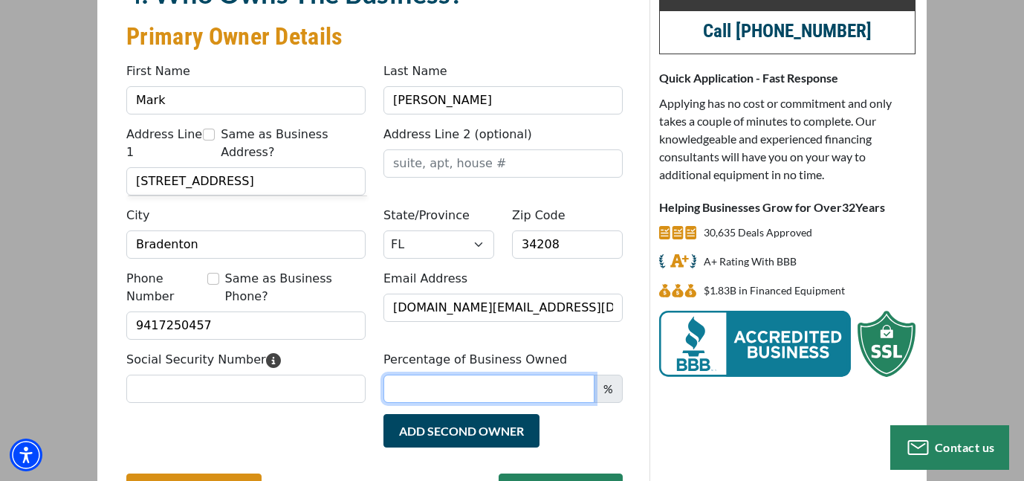
type input "Flo"
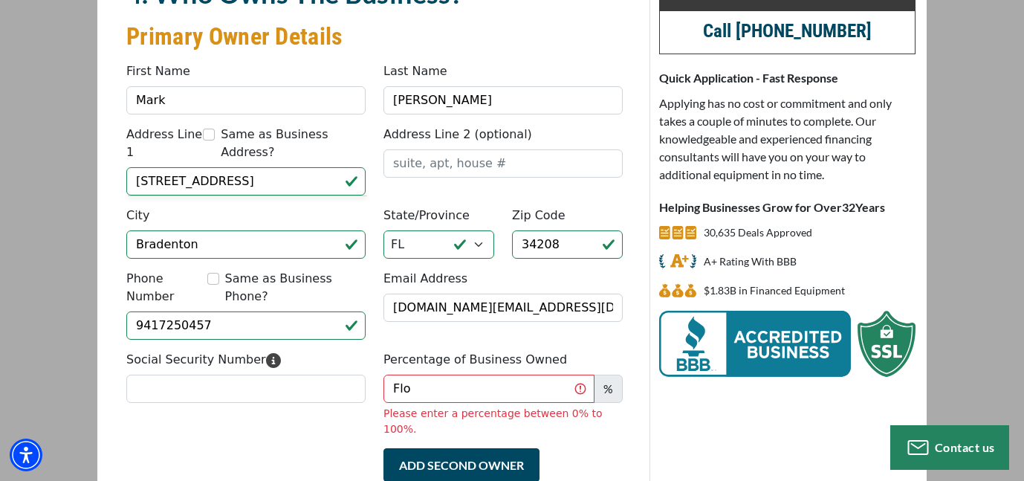
type input "[PHONE_NUMBER]"
drag, startPoint x: 423, startPoint y: 347, endPoint x: 354, endPoint y: 361, distance: 69.8
click at [354, 361] on div "Social Security Number Percentage of Business Owned Flo % Please enter a percen…" at bounding box center [374, 399] width 514 height 97
type input "100"
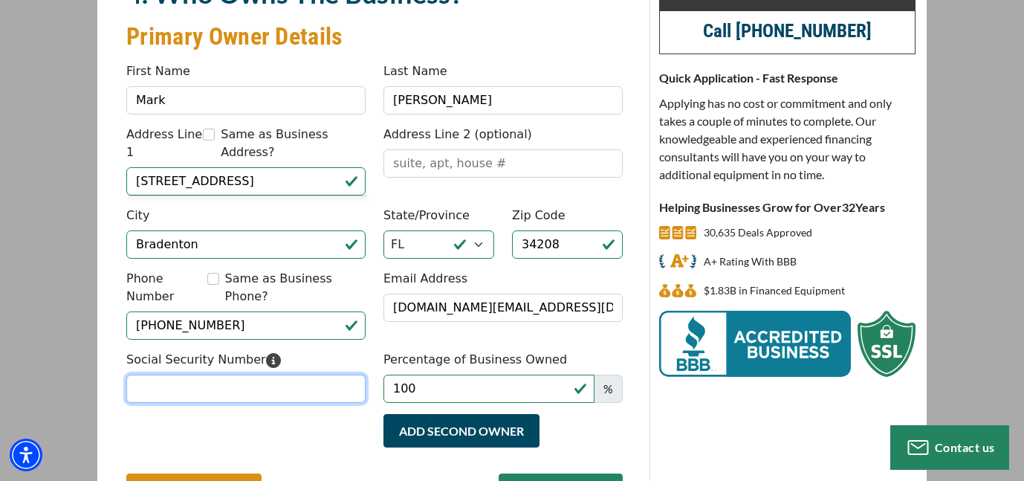
click at [168, 374] on input "Social Security Number" at bounding box center [245, 388] width 239 height 28
type input "592-05-1102"
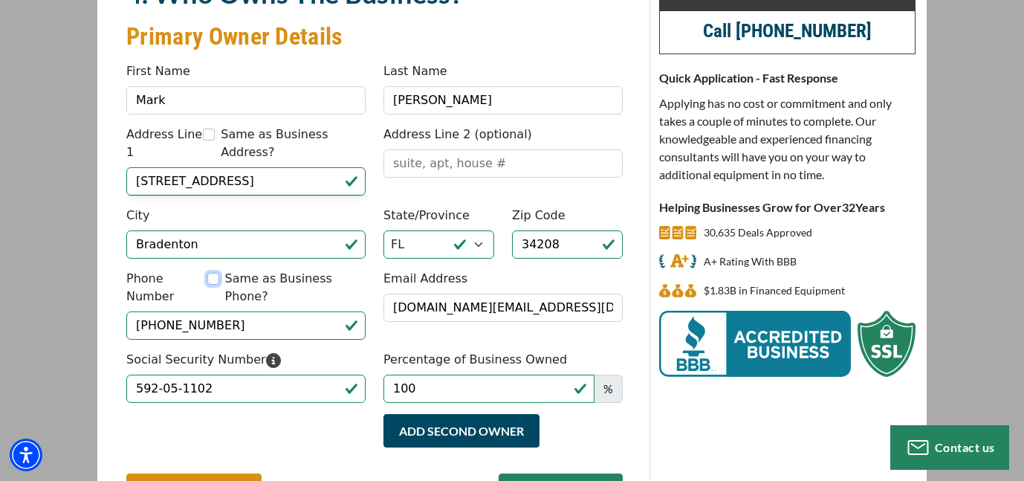
click at [218, 273] on input "Same as Business Phone?" at bounding box center [213, 279] width 12 height 12
checkbox input "true"
click at [547, 473] on button "NEXT : REVIEW >" at bounding box center [560, 489] width 124 height 33
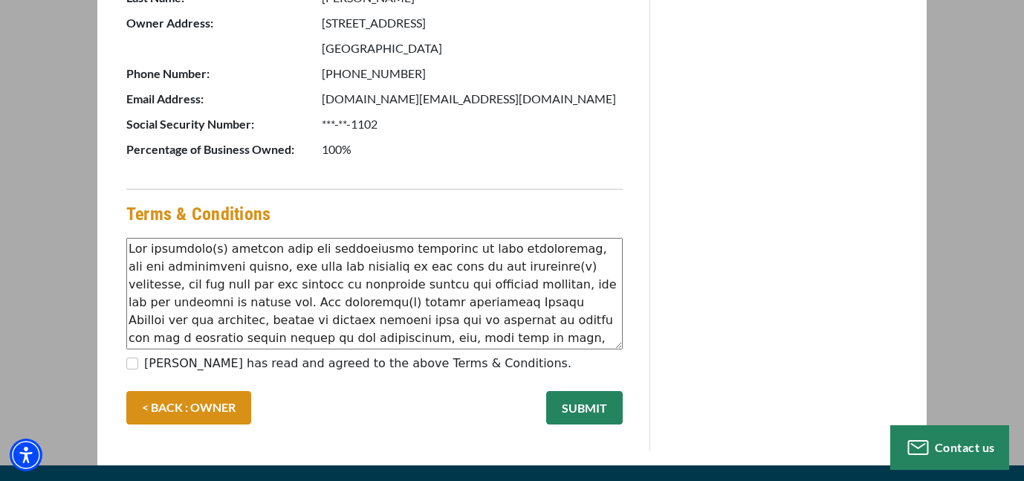
scroll to position [891, 0]
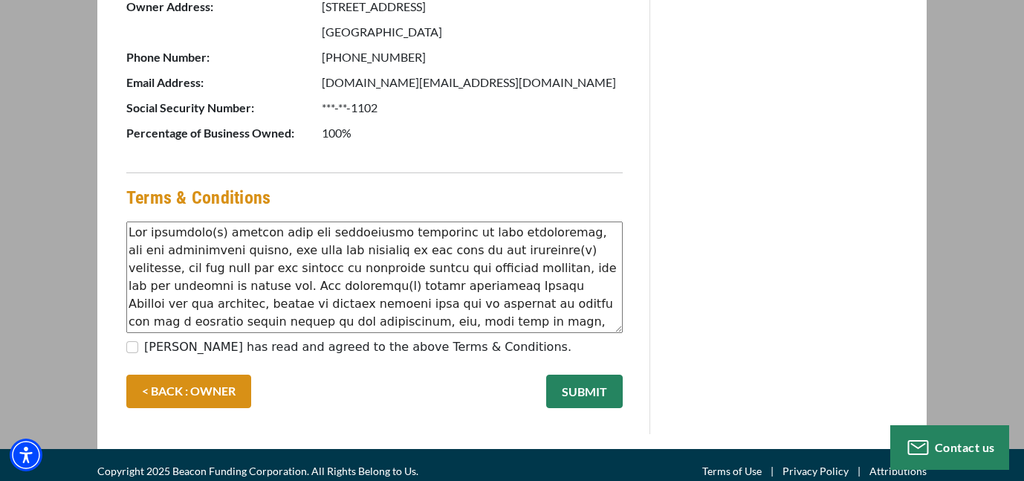
click at [138, 350] on div "[PERSON_NAME] has read and agreed to the above Terms & Conditions." at bounding box center [374, 350] width 496 height 24
click at [127, 338] on div "[PERSON_NAME] has read and agreed to the above Terms & Conditions." at bounding box center [374, 350] width 496 height 24
click at [137, 348] on input "[PERSON_NAME] has read and agreed to the above Terms & Conditions." at bounding box center [132, 347] width 12 height 12
checkbox input "true"
click at [570, 383] on button "SUBMIT" at bounding box center [584, 390] width 77 height 33
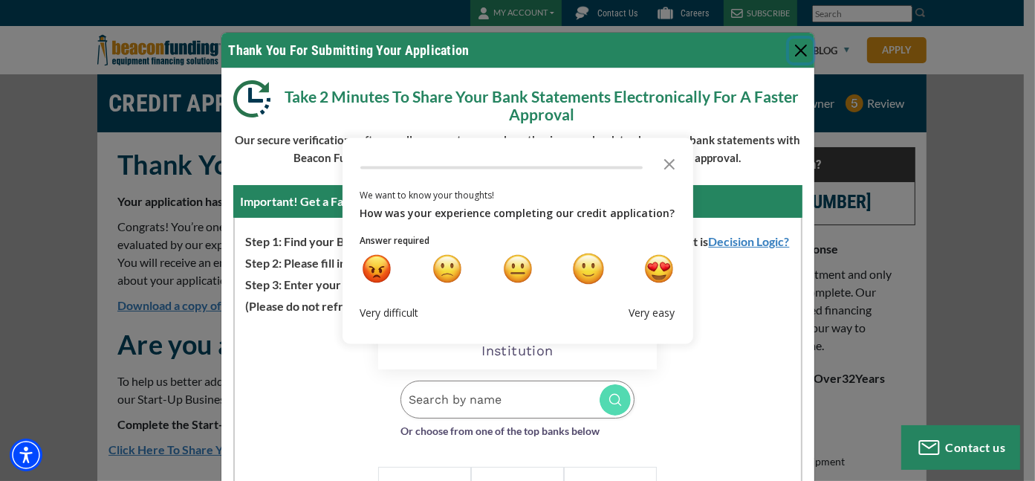
click at [591, 277] on div "happy" at bounding box center [588, 268] width 31 height 31
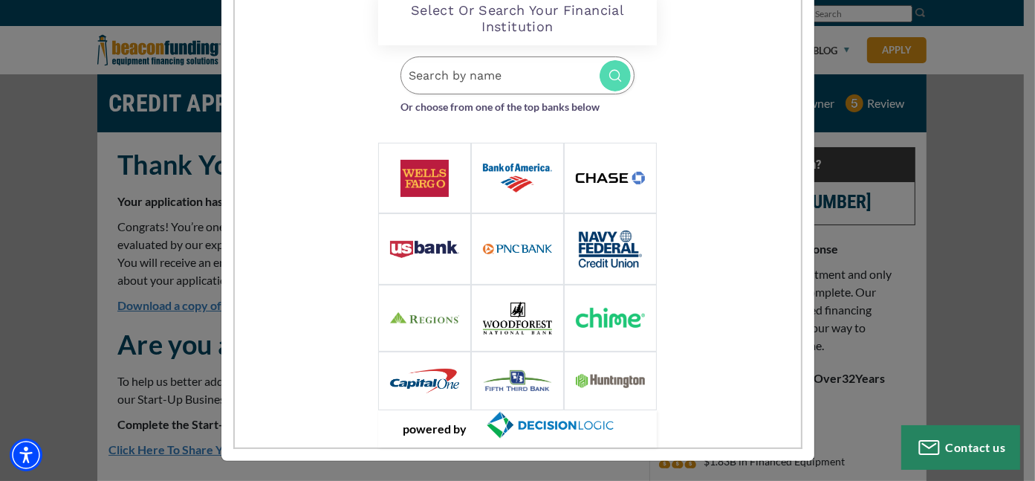
scroll to position [325, 0]
click at [510, 62] on input "Search by name" at bounding box center [517, 75] width 234 height 38
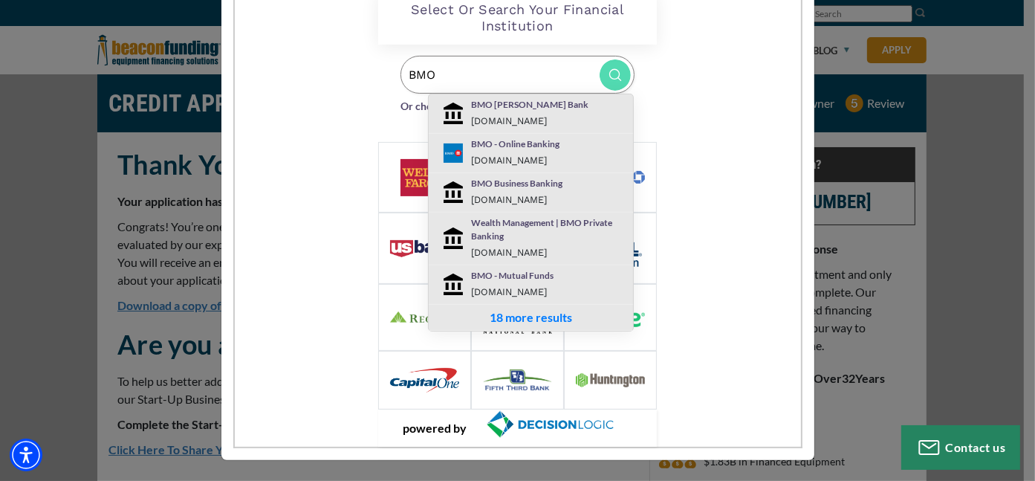
type input "BMO"
click at [510, 189] on div "BMO Business Banking bmo.com" at bounding box center [549, 192] width 177 height 31
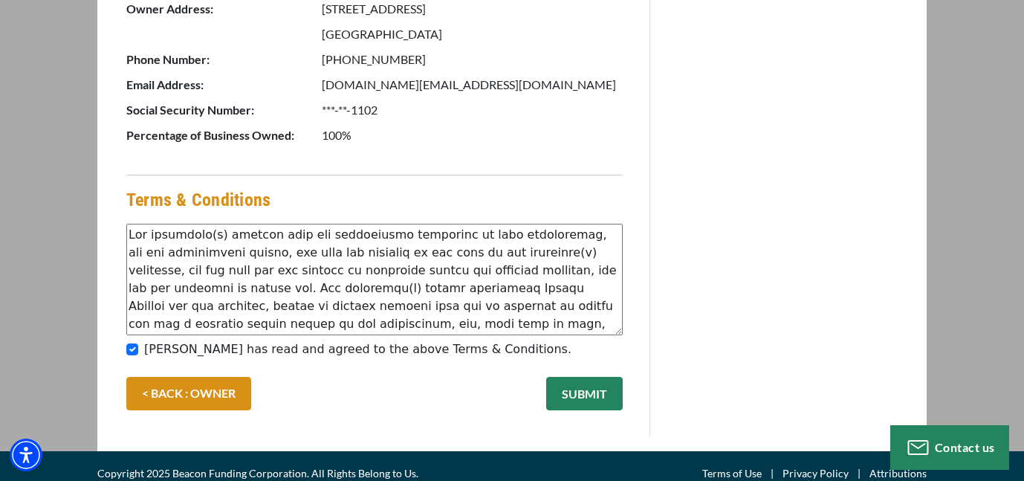
click at [583, 388] on button "SUBMIT" at bounding box center [584, 393] width 77 height 33
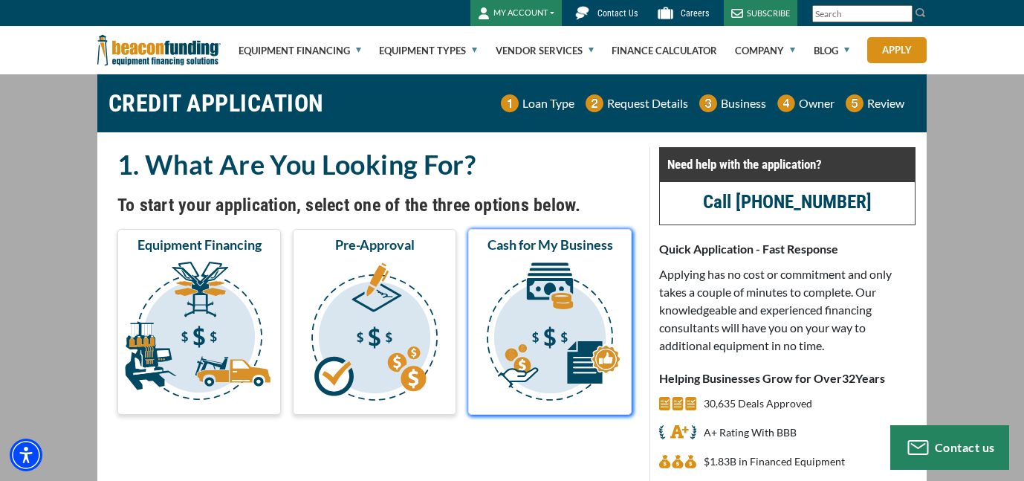
click at [563, 317] on img "submit" at bounding box center [549, 333] width 157 height 149
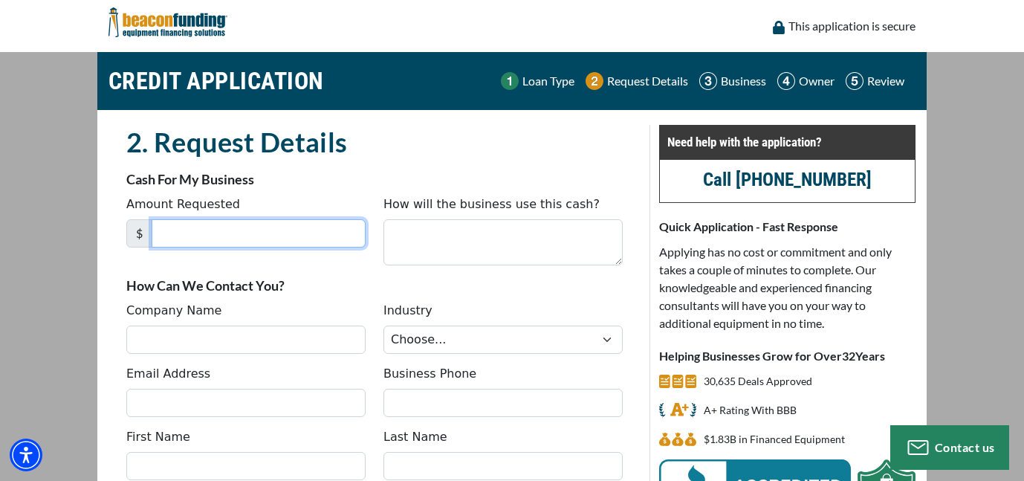
click at [325, 241] on input "Amount Requested" at bounding box center [259, 233] width 214 height 28
type input "15,000"
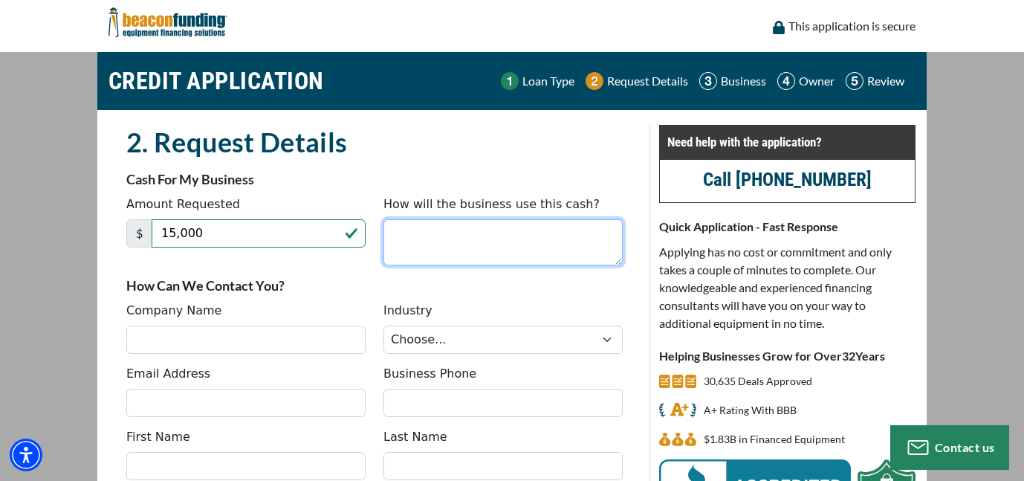
click at [483, 251] on textarea "How will the business use this cash?" at bounding box center [502, 242] width 239 height 46
click at [483, 252] on textarea "How will the business use this cash?" at bounding box center [502, 242] width 239 height 46
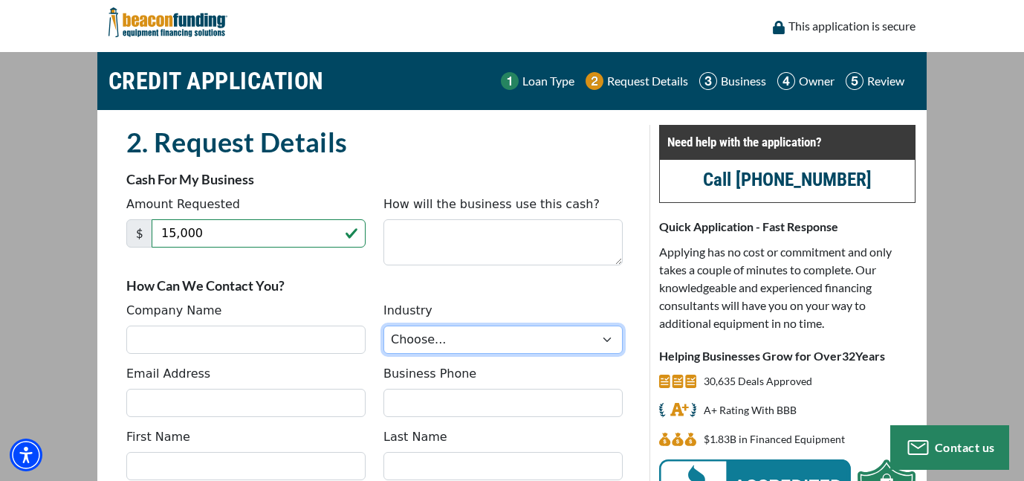
click at [419, 349] on select "Choose... Towing Landscape/Hardscape Decorated Apparel Septic Light Constructio…" at bounding box center [502, 339] width 239 height 28
select select "5"
click at [383, 325] on select "Choose... Towing Landscape/Hardscape Decorated Apparel Septic Light Constructio…" at bounding box center [502, 339] width 239 height 28
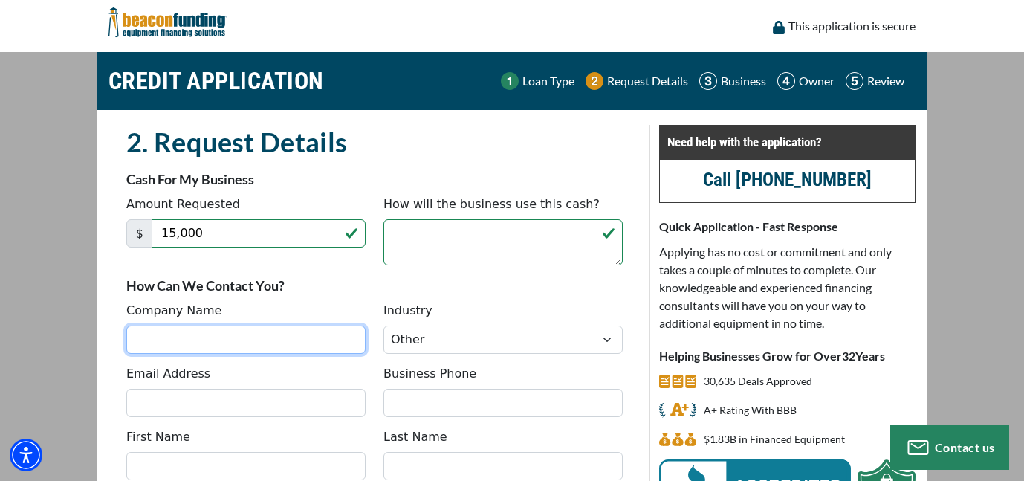
click at [327, 346] on input "Company Name" at bounding box center [245, 339] width 239 height 28
type input "[US_STATE] Associated Cleaners LLC"
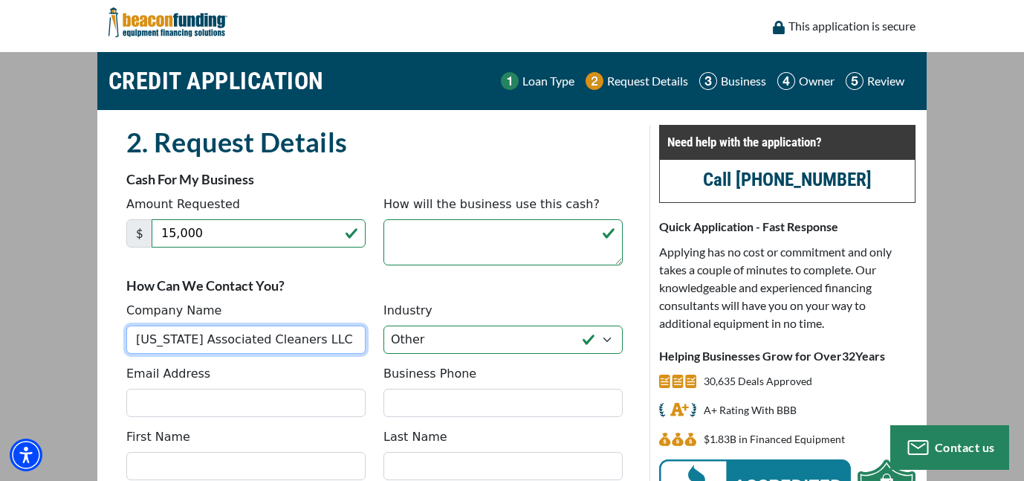
type input "[EMAIL_ADDRESS][DOMAIN_NAME]"
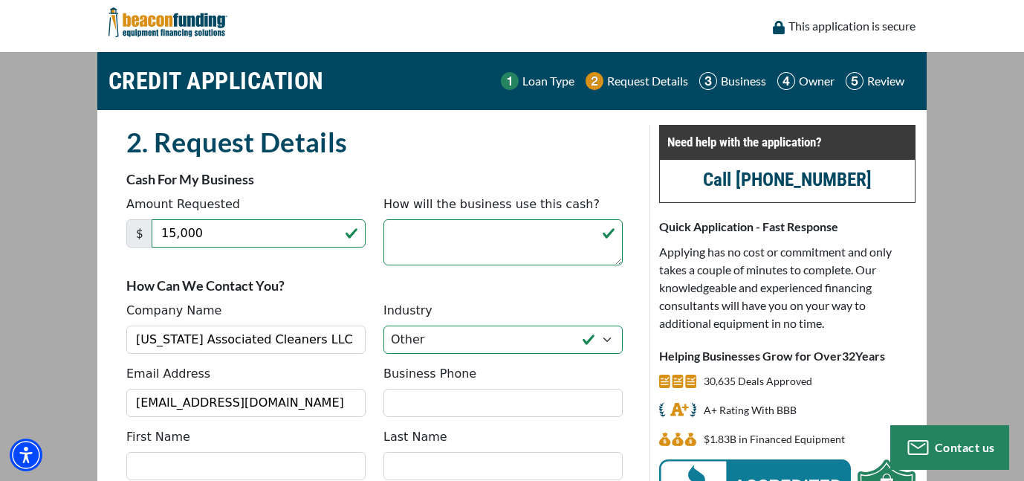
type input "9417250457"
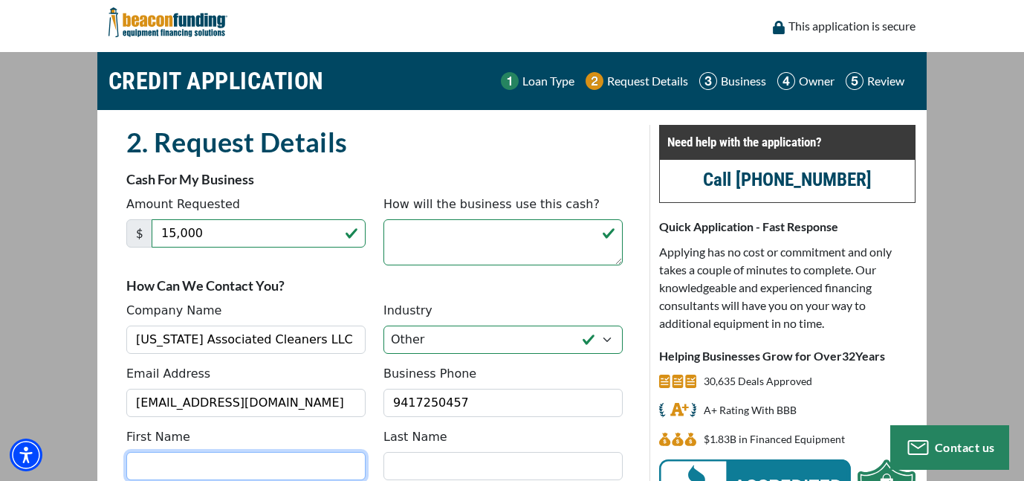
type input "Mark"
type input "A Johnson"
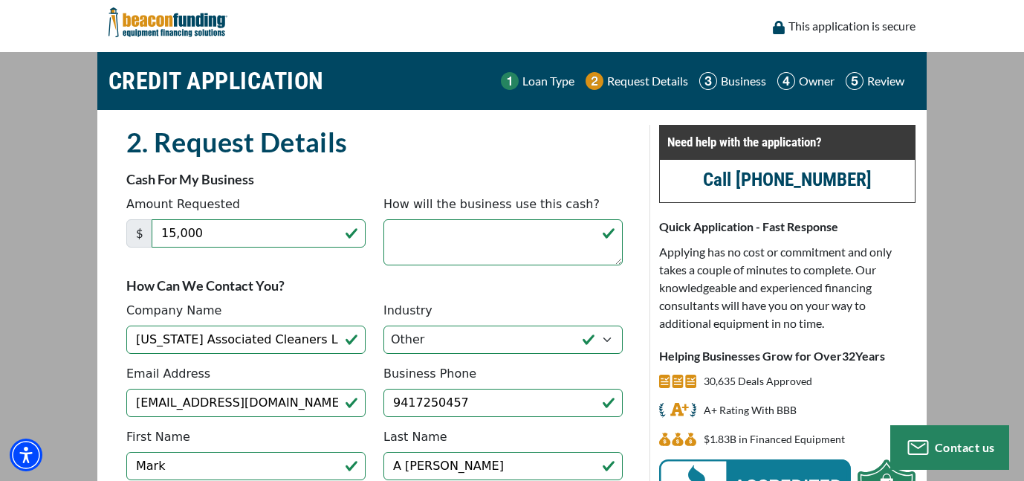
type input "[PHONE_NUMBER]"
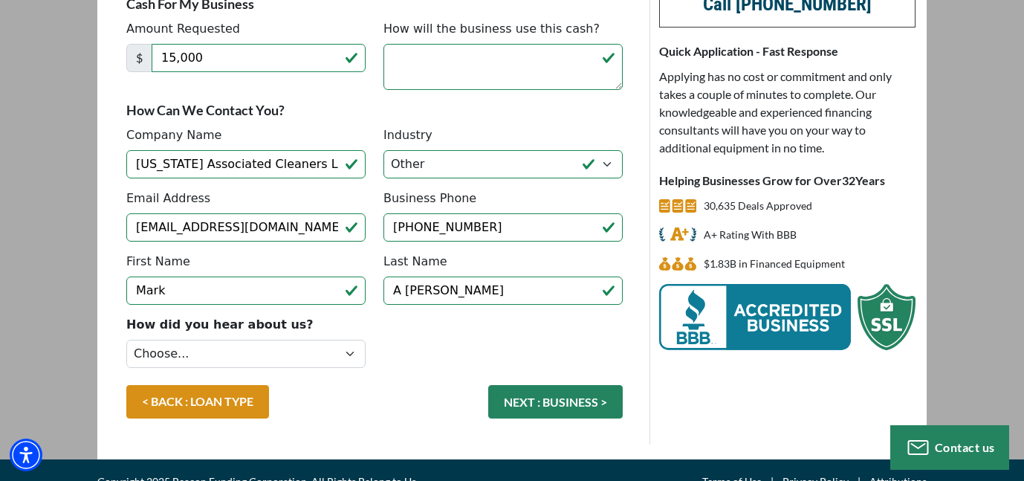
scroll to position [197, 0]
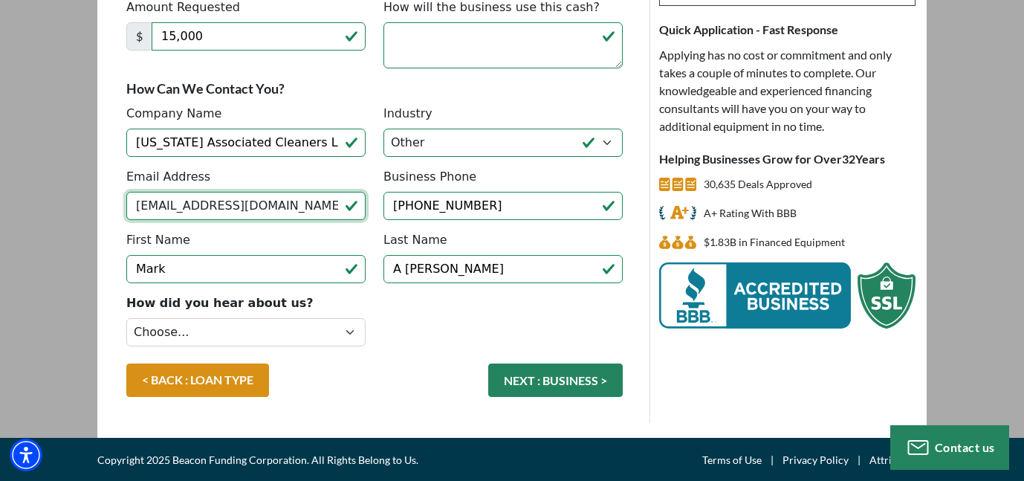
drag, startPoint x: 258, startPoint y: 201, endPoint x: 68, endPoint y: 201, distance: 190.2
click at [68, 201] on main "CREDIT APPLICATION Loan Type Request Details Business Owner Review" at bounding box center [512, 146] width 1024 height 582
type input "[DOMAIN_NAME][EMAIL_ADDRESS][DOMAIN_NAME]"
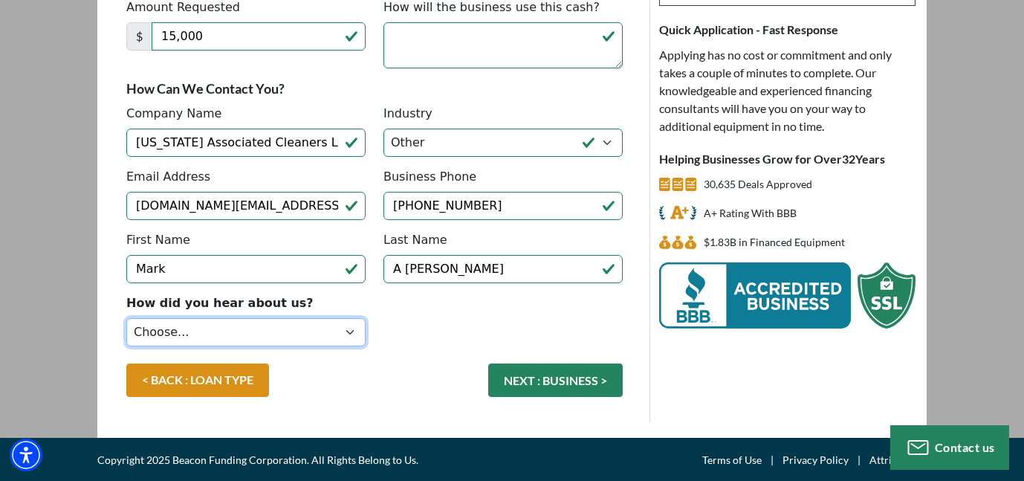
click at [198, 330] on select "Choose... Internet Search Vendor Referral Word of Mouth Client Referral Email E…" at bounding box center [245, 332] width 239 height 28
select select "5"
click at [126, 318] on select "Choose... Internet Search Vendor Referral Word of Mouth Client Referral Email E…" at bounding box center [245, 332] width 239 height 28
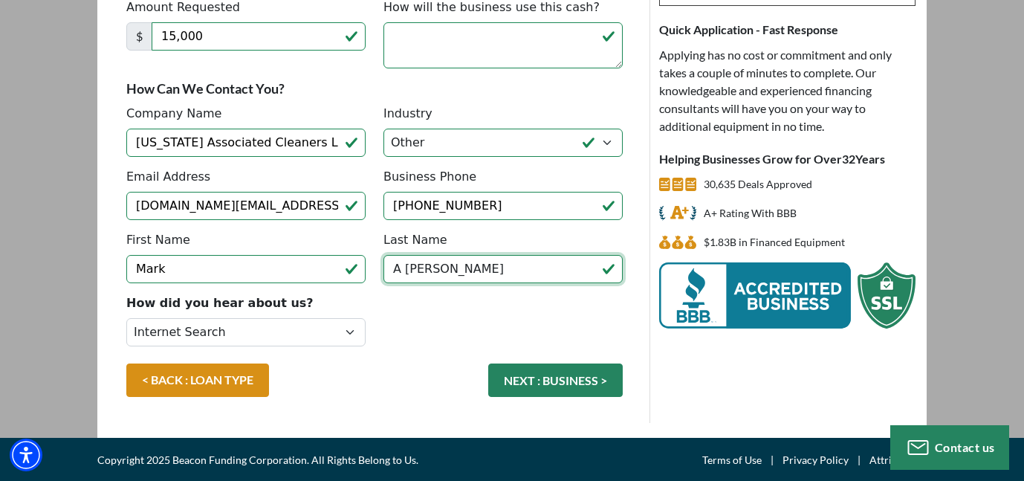
click at [406, 267] on input "A Johnson" at bounding box center [502, 269] width 239 height 28
click at [402, 268] on input "A Johnson" at bounding box center [502, 269] width 239 height 28
type input "[PERSON_NAME]"
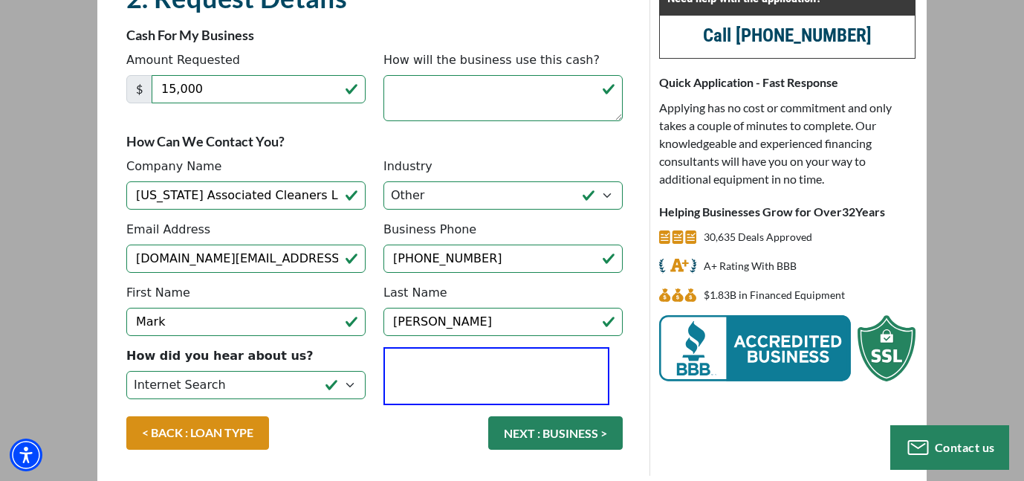
scroll to position [48, 0]
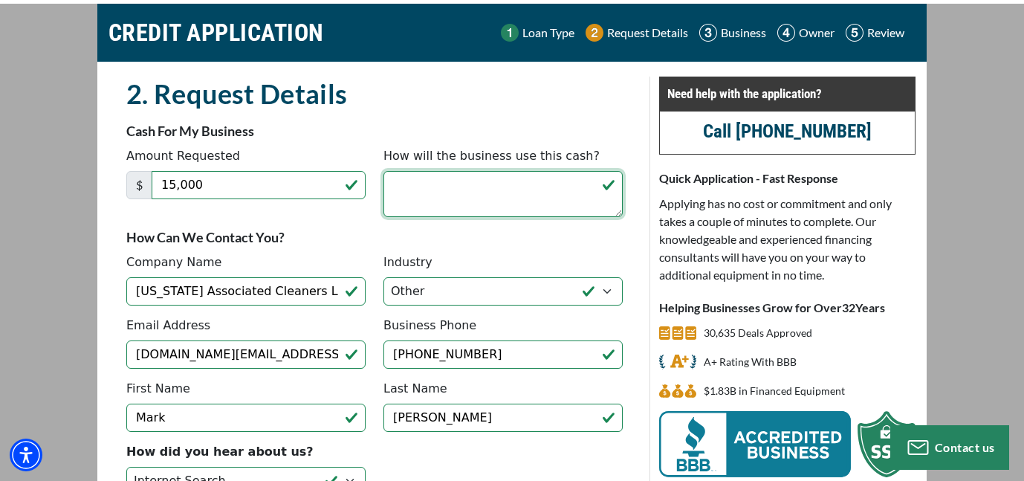
paste textarea "Florida Associated, your carpet and tile cleaning business, will use the funds …"
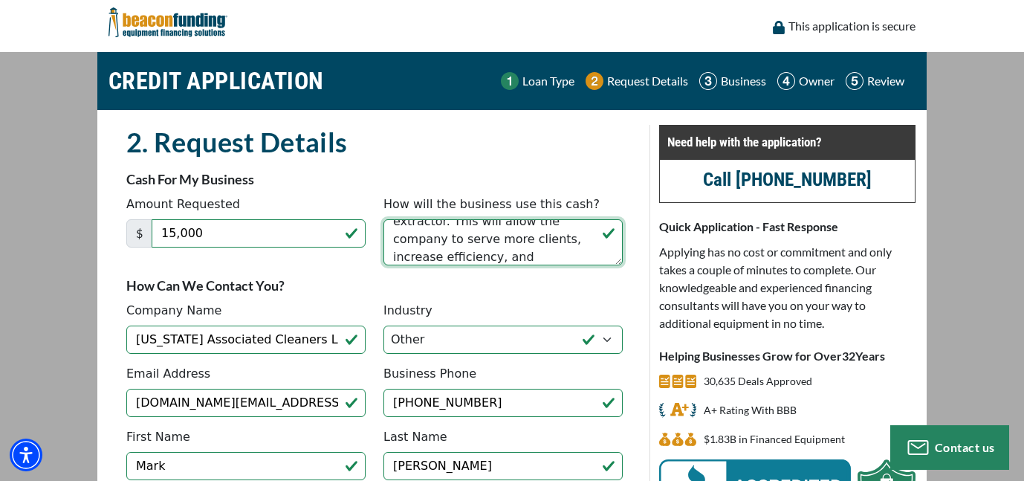
scroll to position [0, 0]
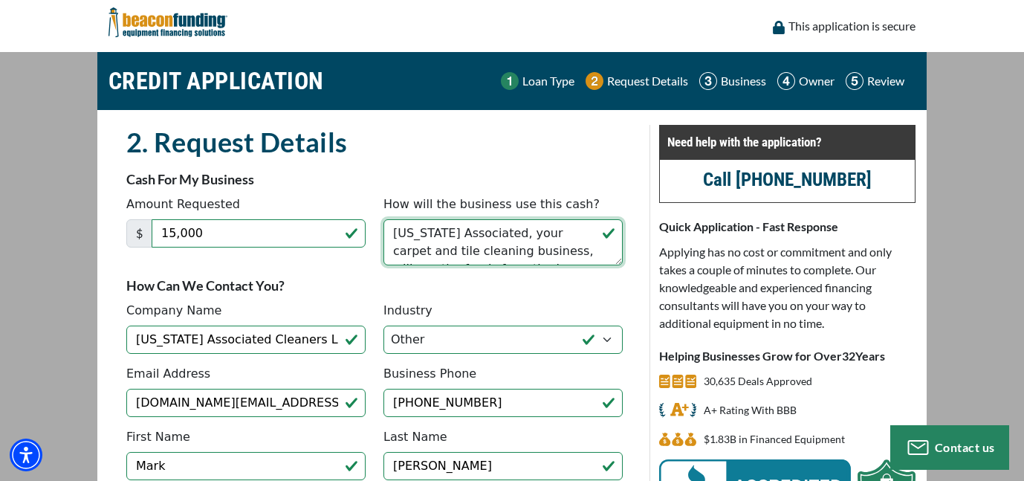
drag, startPoint x: 510, startPoint y: 33, endPoint x: 509, endPoint y: 201, distance: 168.6
click at [509, 201] on div "How will the business use this cash? Florida Associated, your carpet and tile c…" at bounding box center [502, 230] width 257 height 70
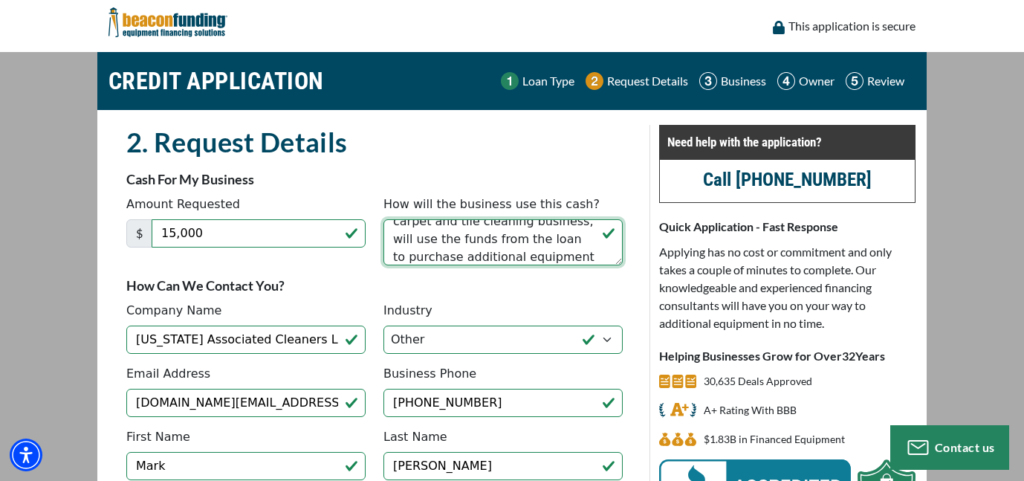
scroll to position [59, 0]
drag, startPoint x: 506, startPoint y: 248, endPoint x: 510, endPoint y: 231, distance: 17.5
click at [510, 231] on textarea "Florida Associated, your carpet and tile cleaning business, will use the funds …" at bounding box center [502, 242] width 239 height 46
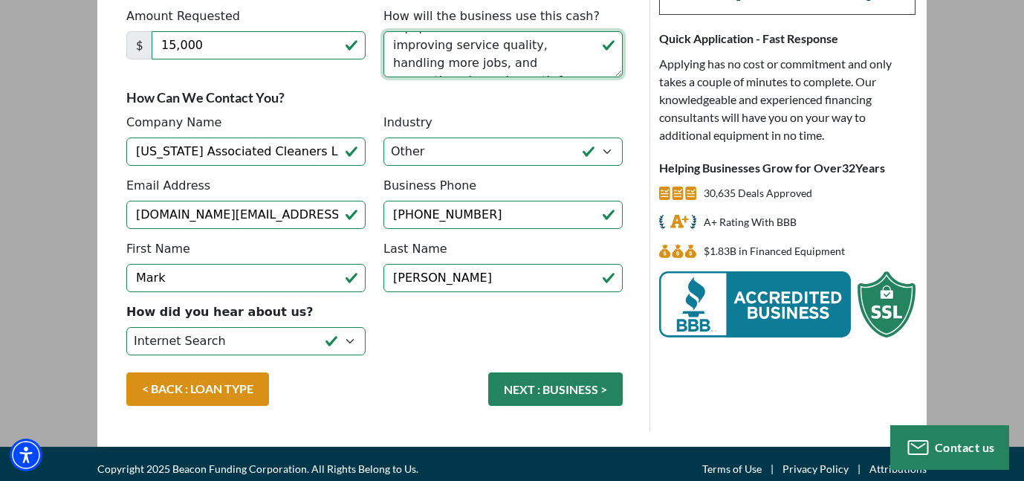
scroll to position [197, 0]
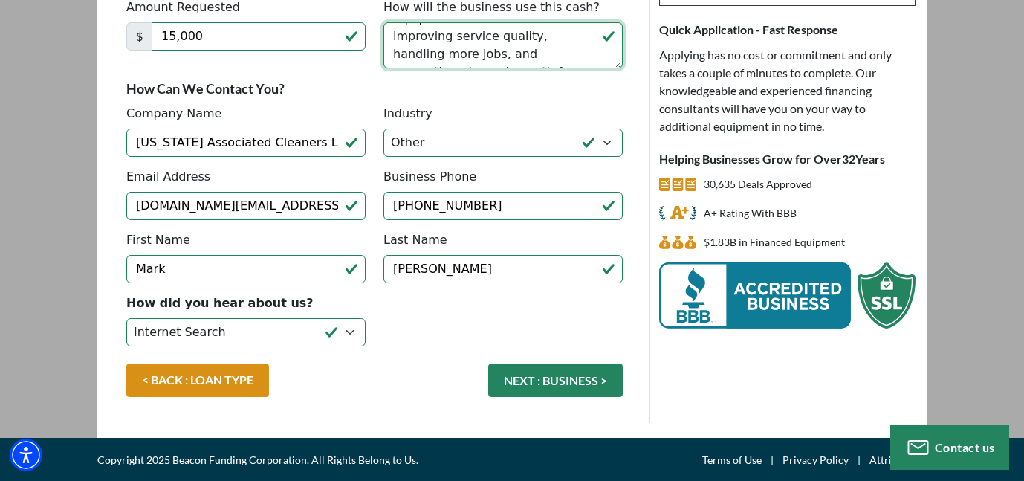
type textarea "Florida Associated, your carpet and tile cleaning business, will use the funds …"
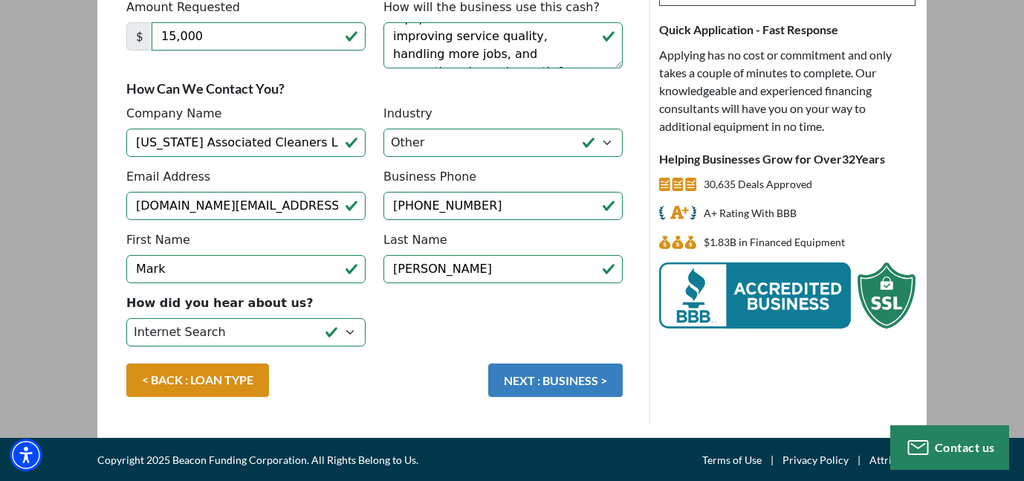
click at [564, 388] on button "NEXT : BUSINESS >" at bounding box center [555, 379] width 134 height 33
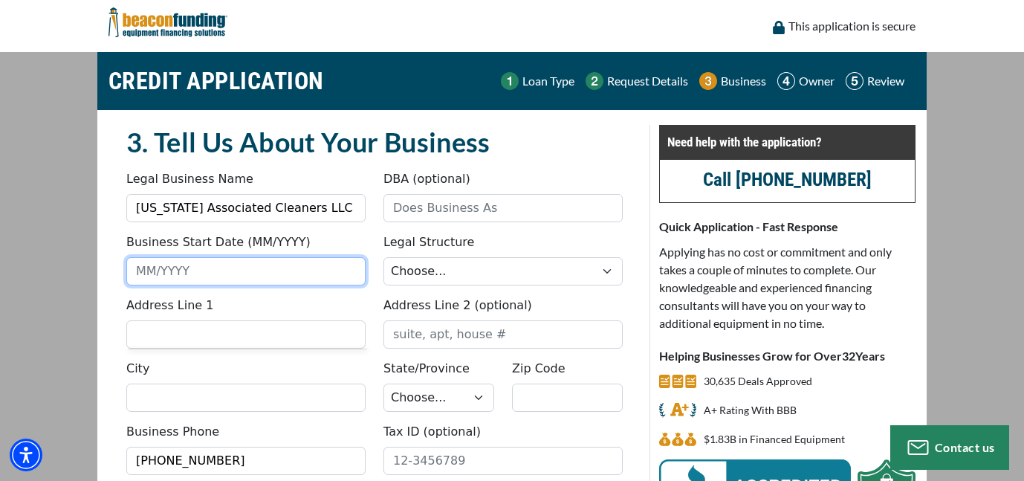
click at [192, 272] on input "Business Start Date (MM/YYYY)" at bounding box center [245, 271] width 239 height 28
type input "11/2024"
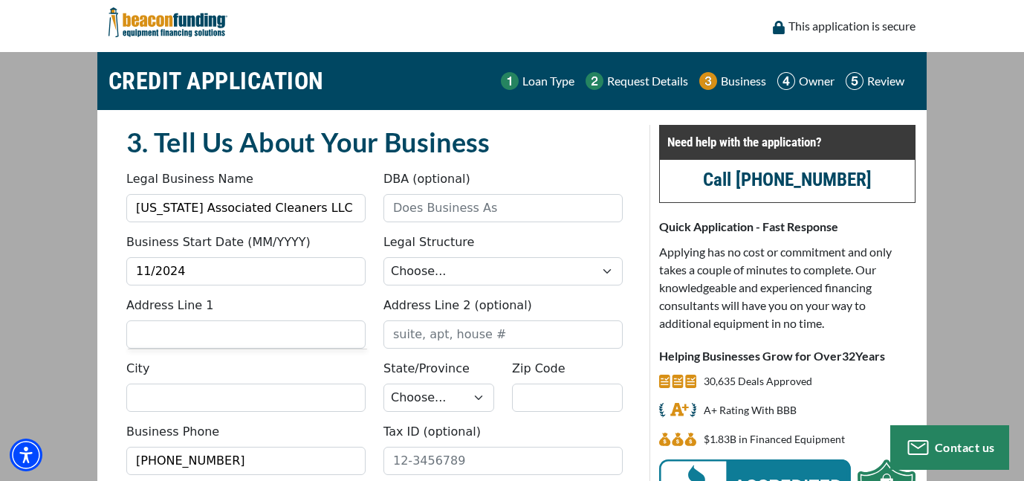
click at [582, 158] on h2 "3. Tell Us About Your Business" at bounding box center [374, 142] width 496 height 34
click at [191, 397] on input "City" at bounding box center [245, 397] width 239 height 28
type input "Bradenton"
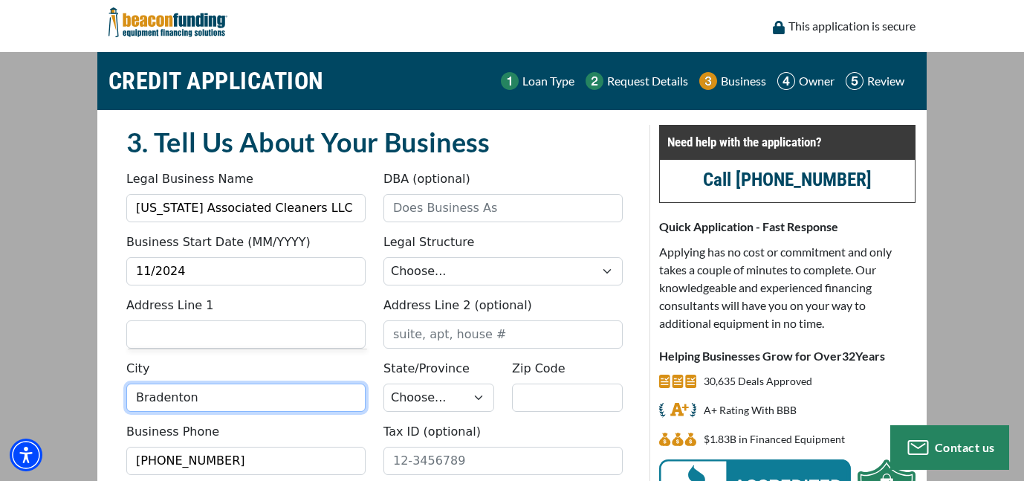
type input "11/2024"
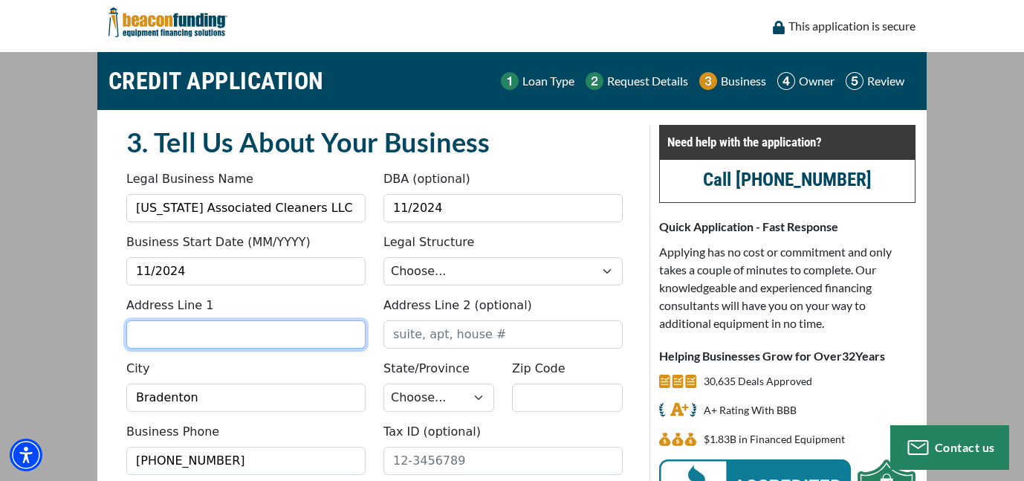
type input "[STREET_ADDRESS]"
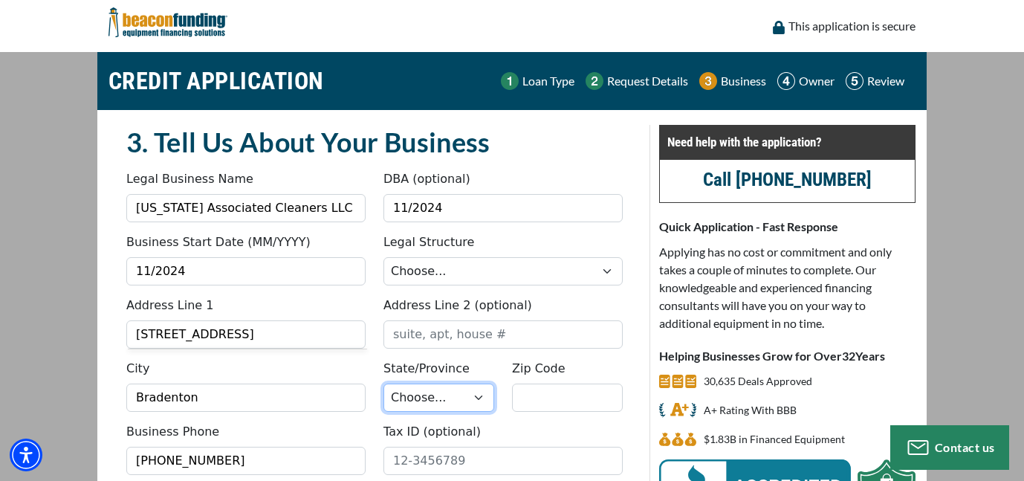
select select "11"
type input "34208"
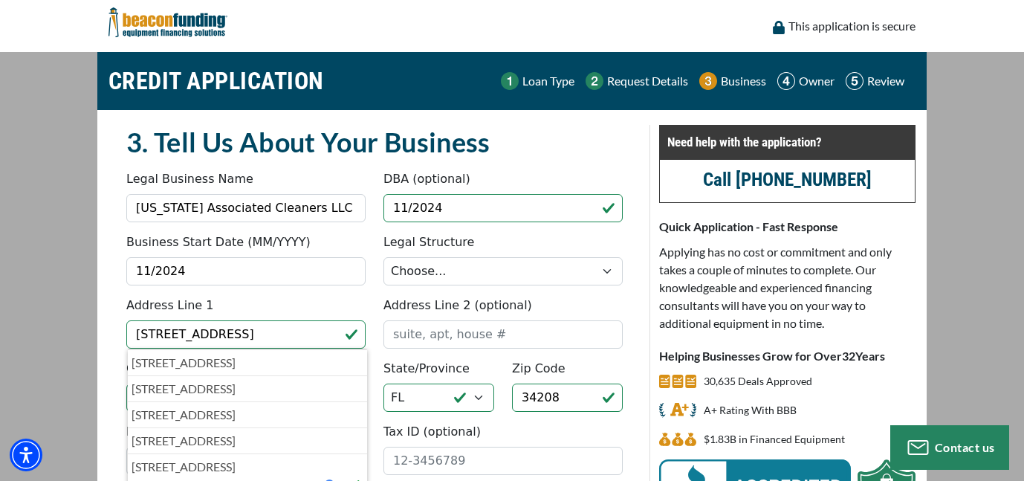
click at [105, 339] on div "3. Tell Us About Your Business Something went wrong, please try again. Legal Bu…" at bounding box center [375, 335] width 550 height 420
click at [279, 362] on p "[STREET_ADDRESS]" at bounding box center [247, 363] width 232 height 18
type input "[STREET_ADDRESS]"
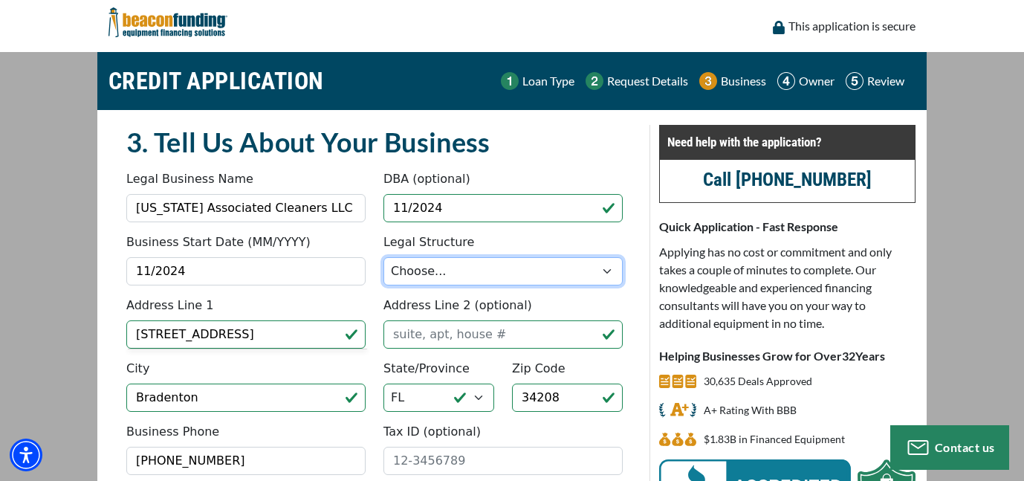
click at [515, 268] on select "Choose... Corporation LLC LLP Municipality Non-Profit Partnership Proprietorship" at bounding box center [502, 271] width 239 height 28
select select "2"
click at [383, 257] on select "Choose... Corporation LLC LLP Municipality Non-Profit Partnership Proprietorship" at bounding box center [502, 271] width 239 height 28
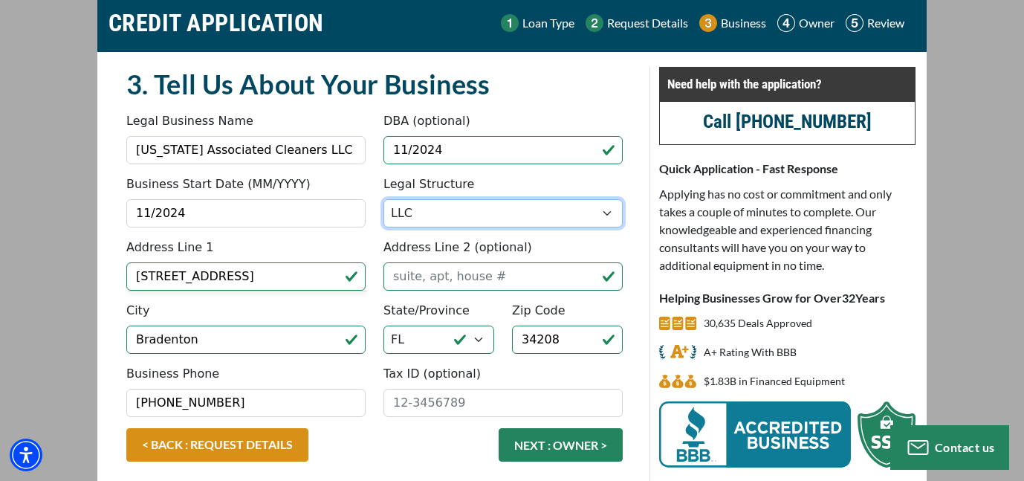
scroll to position [122, 0]
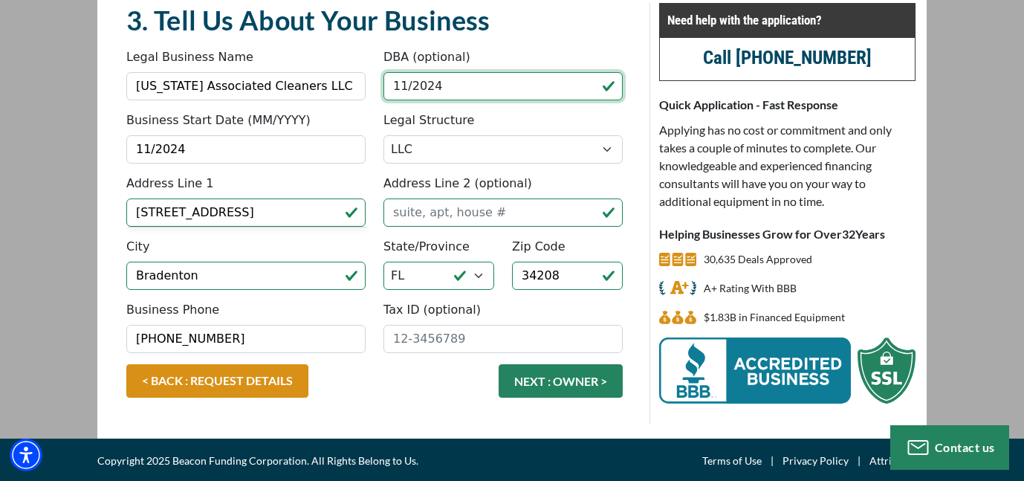
click at [452, 85] on input "11/2024" at bounding box center [502, 86] width 239 height 28
type input "1"
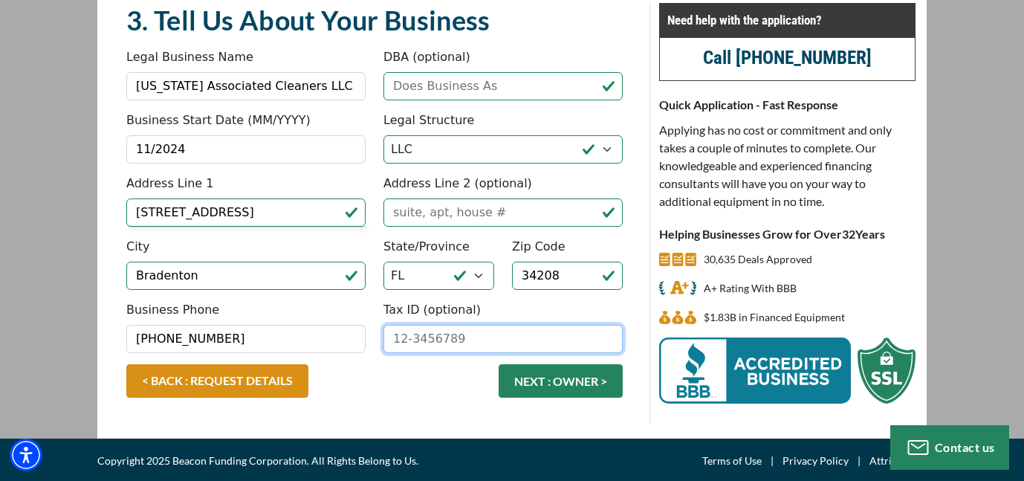
click at [467, 342] on input "Tax ID (optional)" at bounding box center [502, 339] width 239 height 28
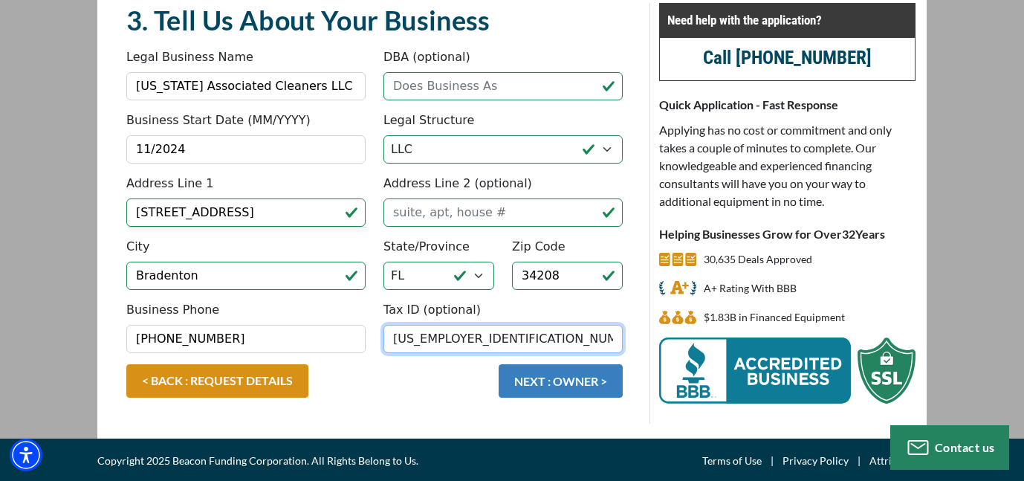
type input "[US_EMPLOYER_IDENTIFICATION_NUMBER]"
click at [581, 379] on button "NEXT : OWNER >" at bounding box center [560, 380] width 124 height 33
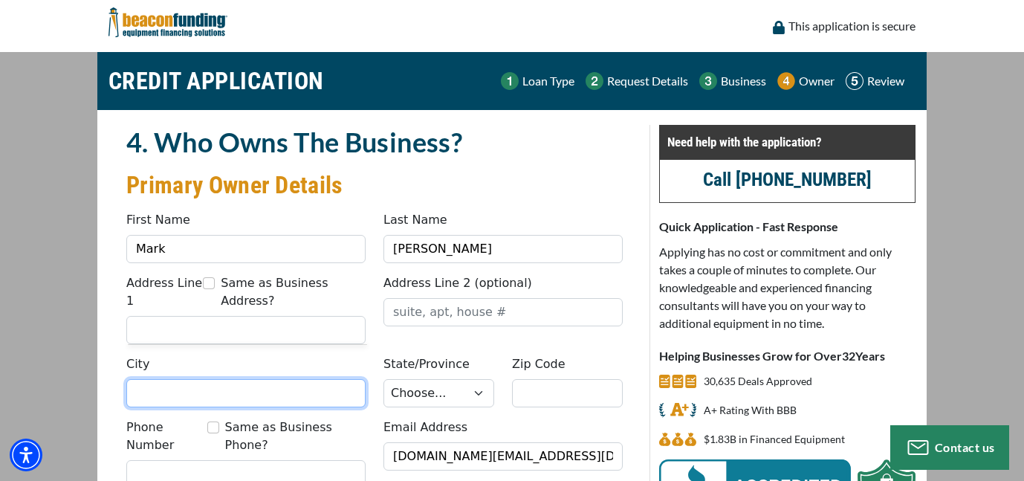
click at [279, 379] on input "City" at bounding box center [245, 393] width 239 height 28
type input "Bradenton"
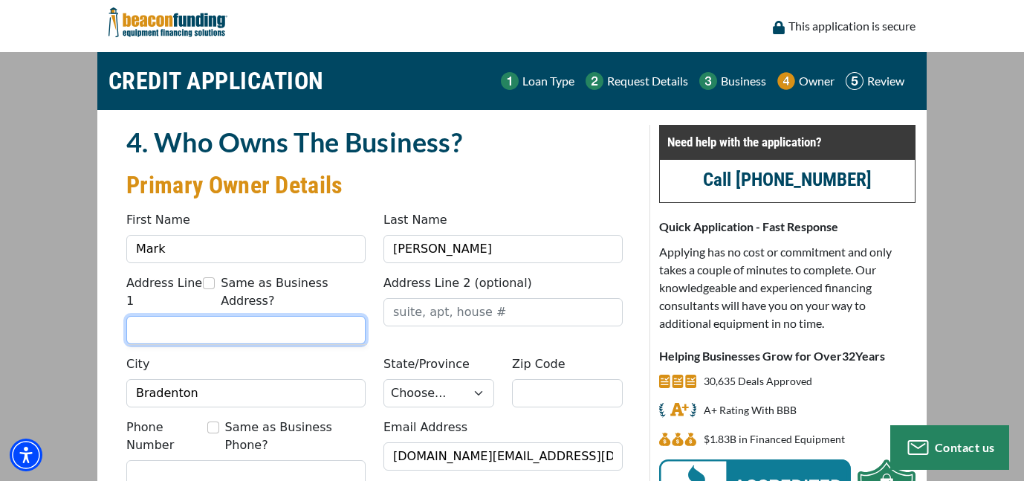
type input "[STREET_ADDRESS]"
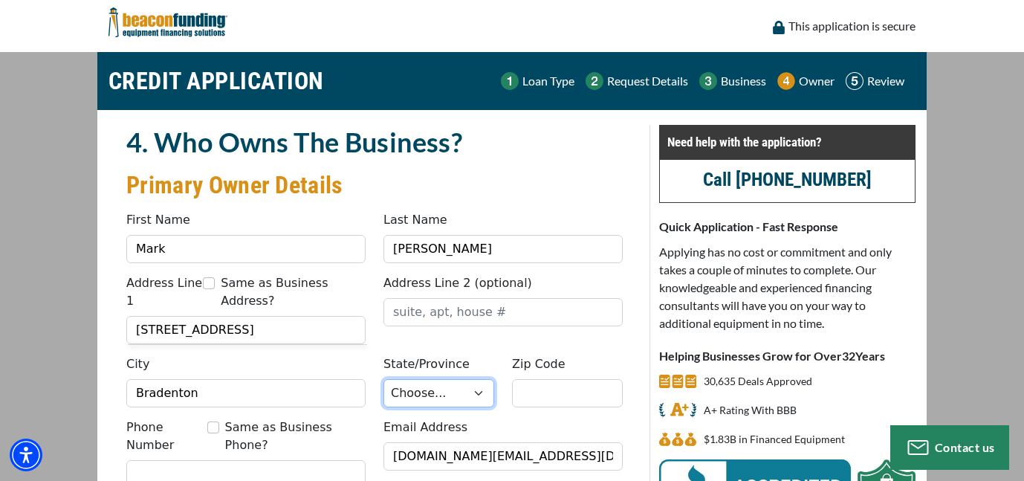
select select "11"
type input "34208"
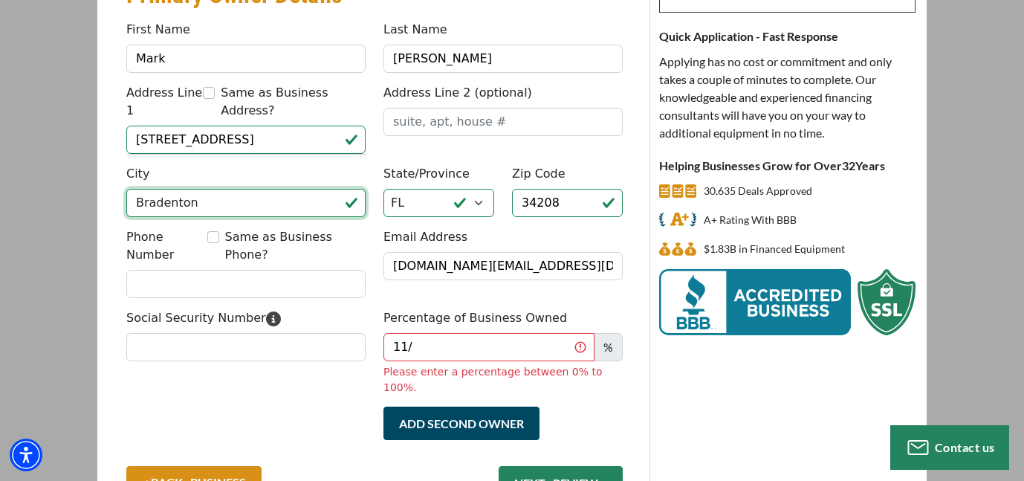
scroll to position [223, 0]
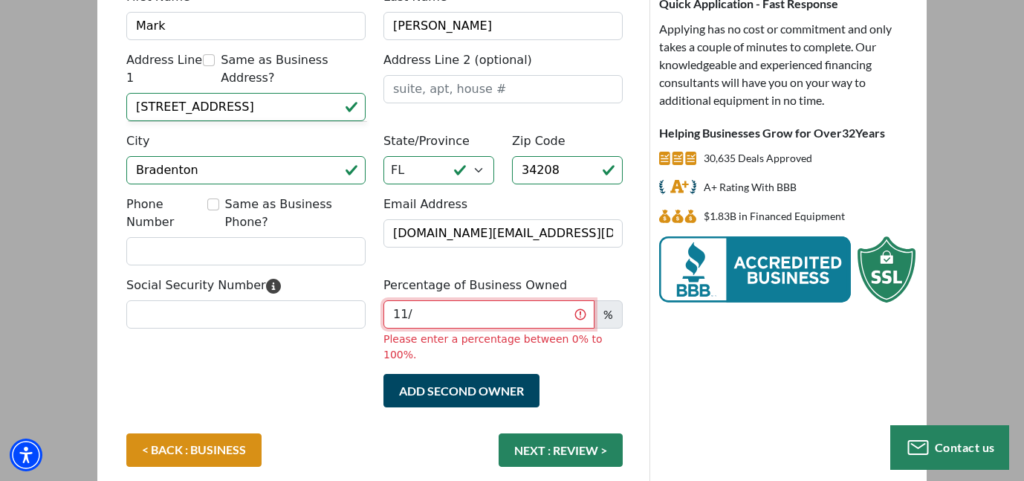
click at [425, 300] on input "11/" at bounding box center [488, 314] width 211 height 28
type input "1"
type input "100"
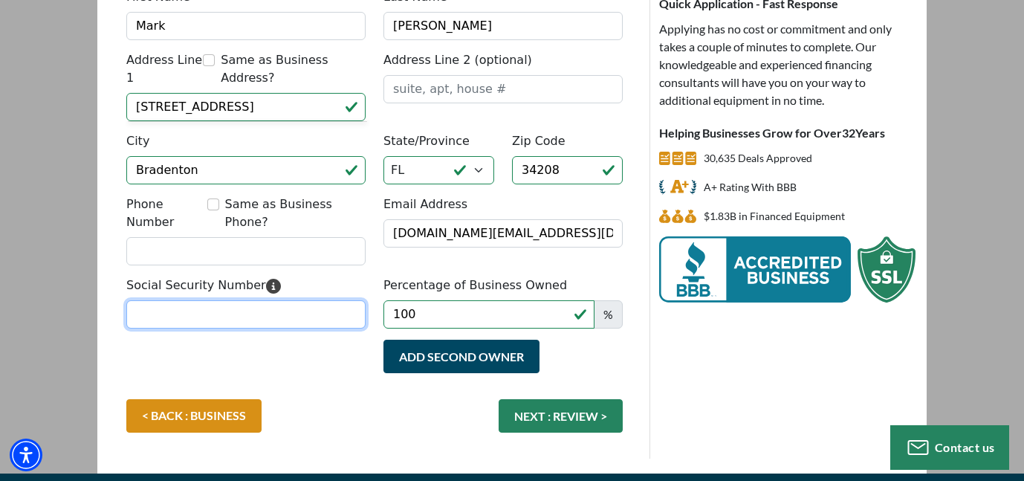
click at [313, 300] on input "Social Security Number" at bounding box center [245, 314] width 239 height 28
type input "592-05-1102"
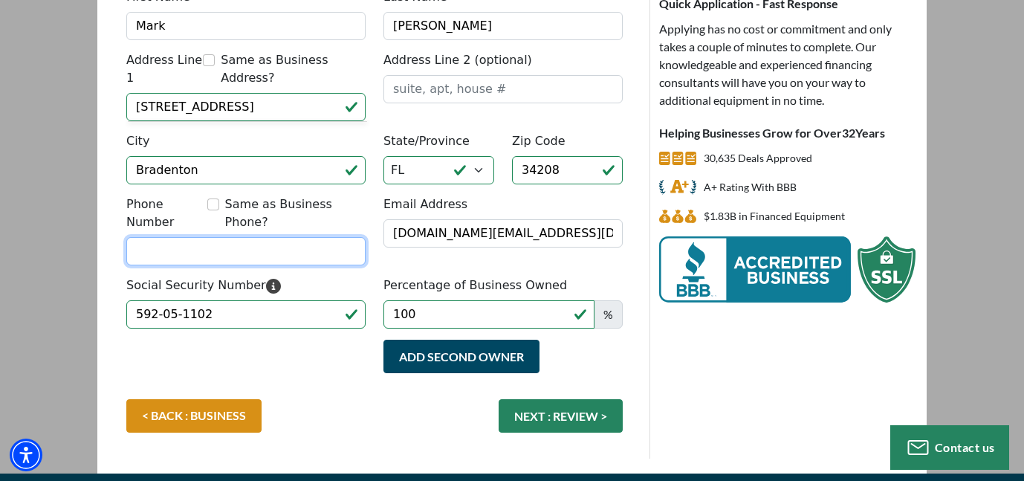
click at [230, 237] on input "Phone Number" at bounding box center [245, 251] width 239 height 28
type input "[PHONE_NUMBER]"
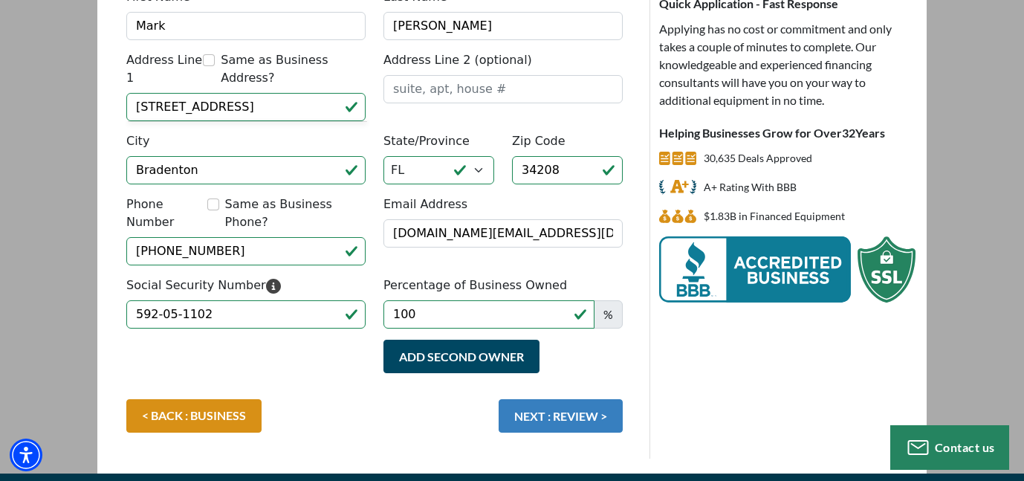
click at [585, 399] on button "NEXT : REVIEW >" at bounding box center [560, 415] width 124 height 33
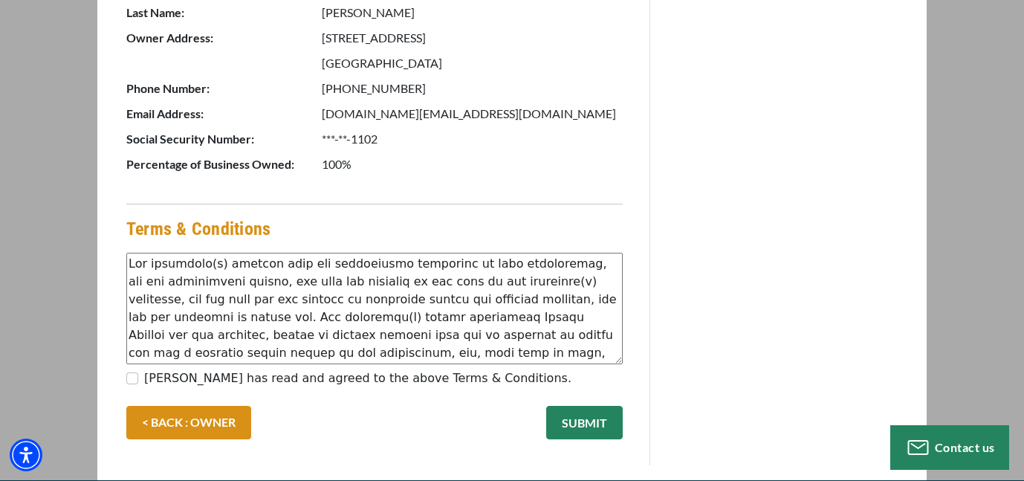
scroll to position [891, 0]
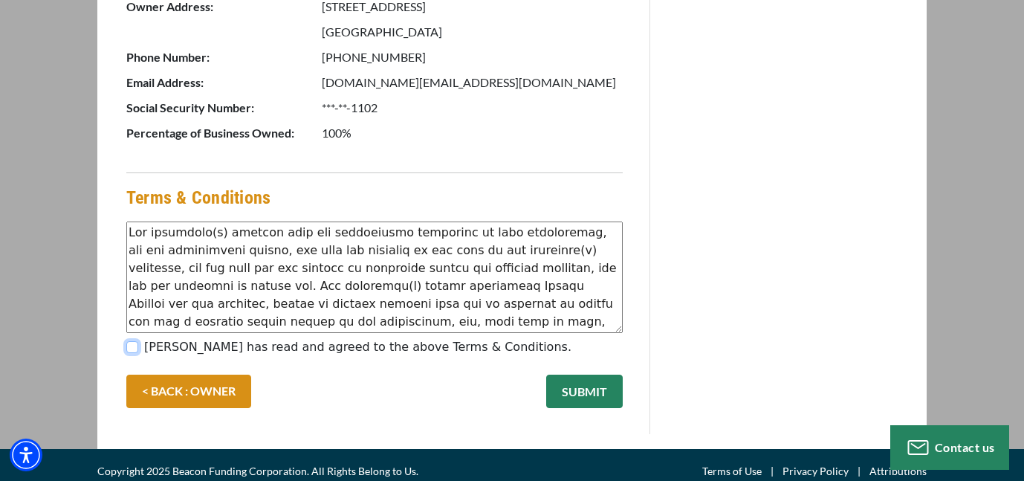
click at [137, 348] on input "[PERSON_NAME] has read and agreed to the above Terms & Conditions." at bounding box center [132, 347] width 12 height 12
checkbox input "true"
click at [600, 390] on button "SUBMIT" at bounding box center [584, 390] width 77 height 33
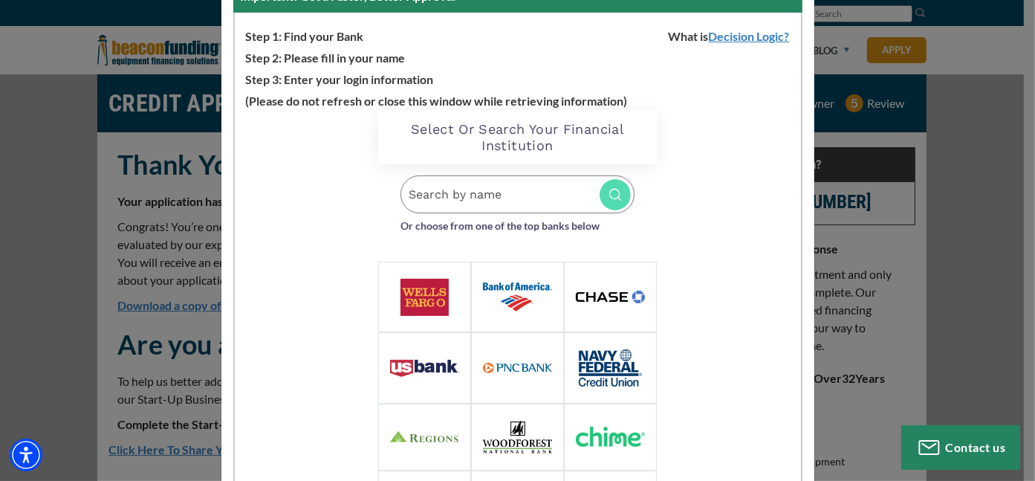
scroll to position [223, 0]
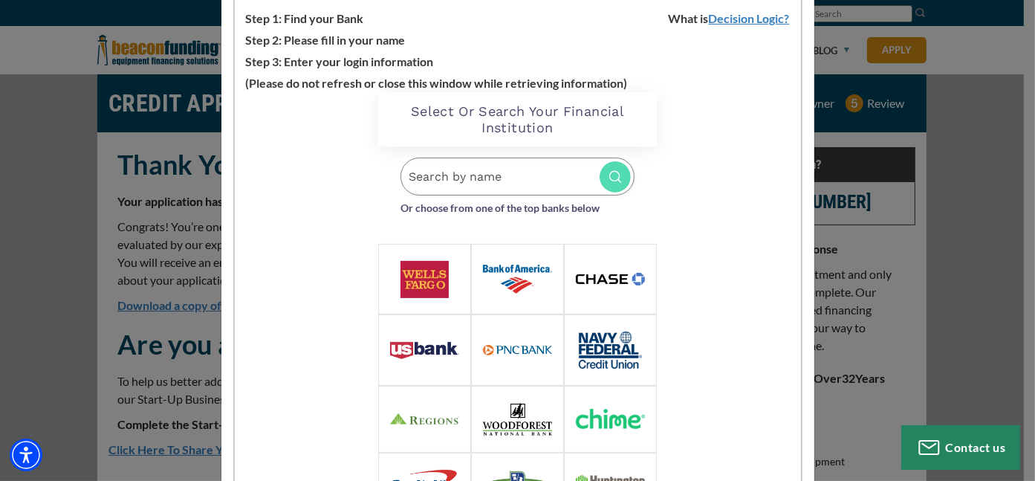
click at [467, 173] on input "Search by name" at bounding box center [517, 176] width 234 height 38
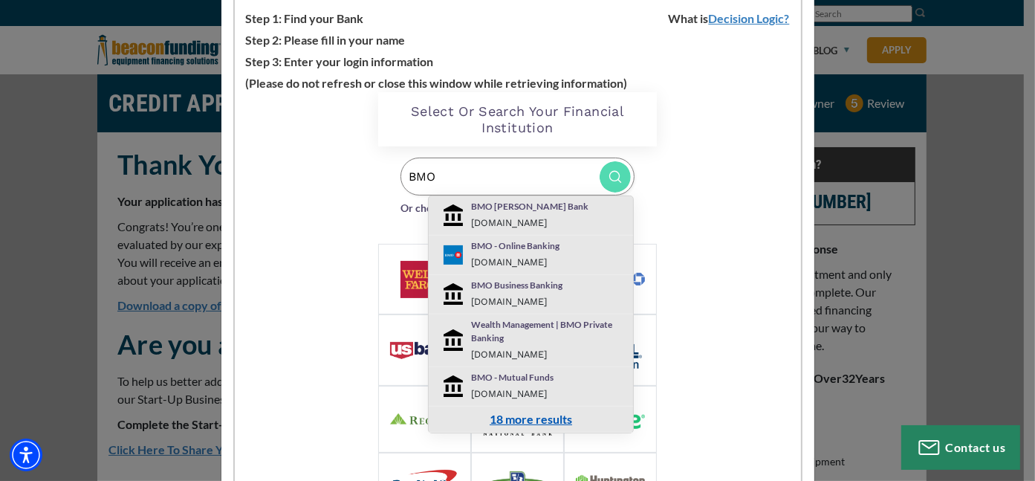
type input "BMO"
click at [530, 412] on link "18 more results" at bounding box center [531, 419] width 82 height 14
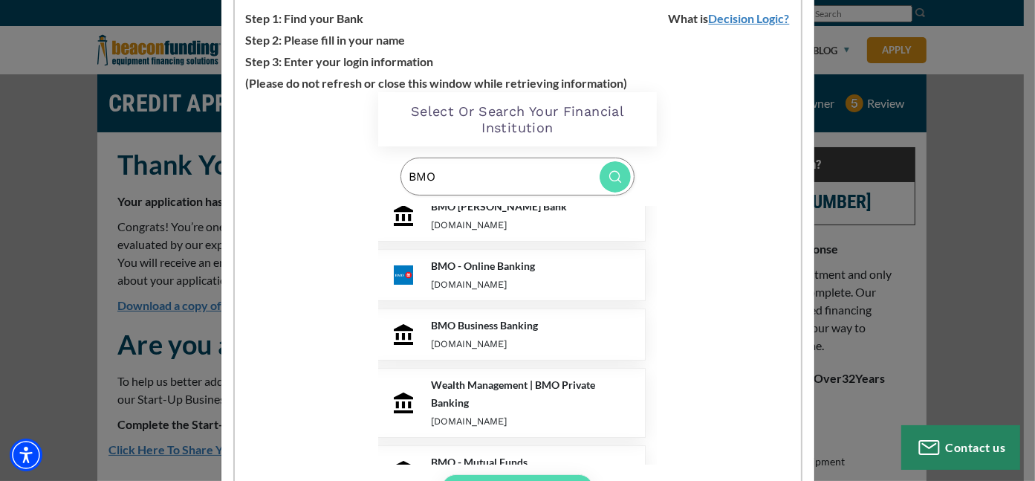
scroll to position [0, 0]
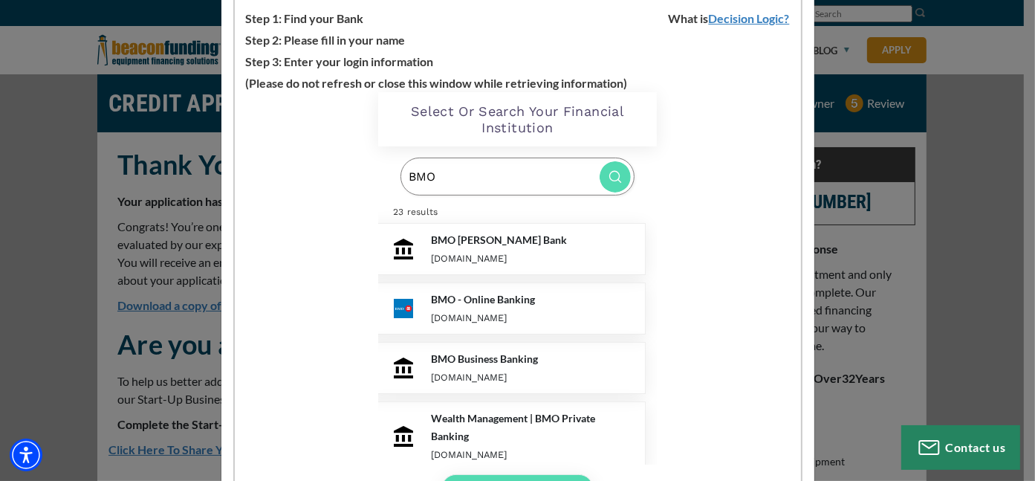
click at [441, 299] on p "BMO - Online Banking" at bounding box center [533, 299] width 203 height 18
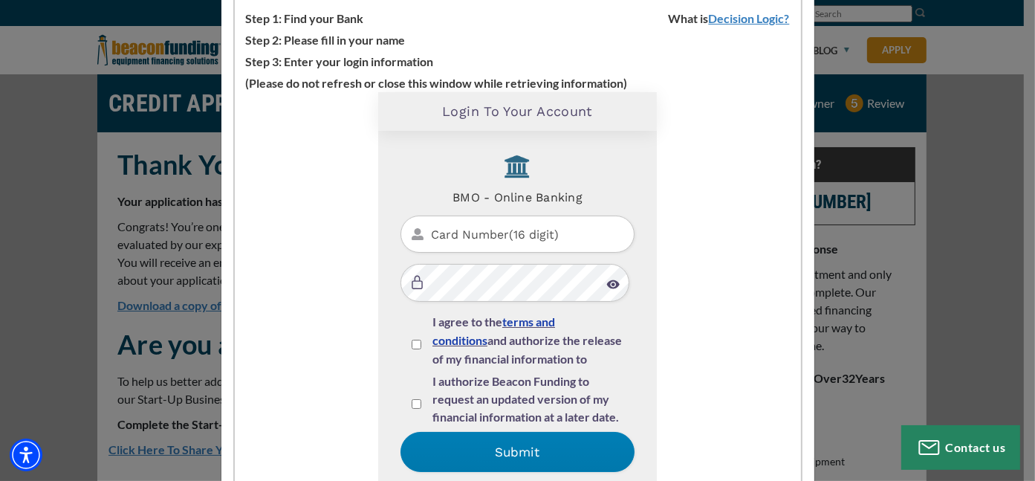
click at [414, 341] on input "I agree to the terms and conditions and authorize the release of my financial i…" at bounding box center [417, 344] width 10 height 10
checkbox input "true"
click at [412, 406] on input "I authorize Beacon Funding to request an updated version of my financial inform…" at bounding box center [417, 404] width 10 height 10
checkbox input "true"
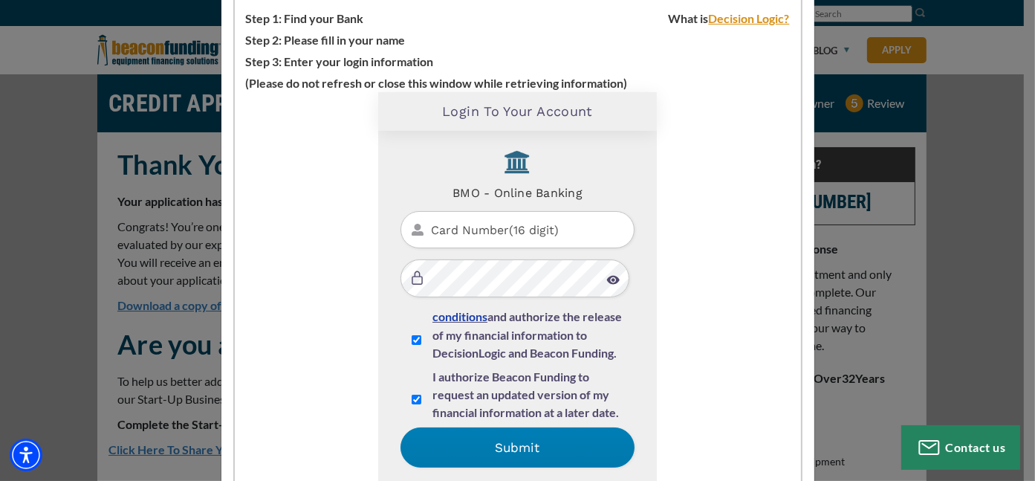
click at [741, 21] on link "Decision Logic?" at bounding box center [755, 18] width 92 height 14
click at [457, 223] on input "Card Number(16 digit)" at bounding box center [517, 230] width 234 height 38
type input "[CREDIT_CARD_NUMBER]"
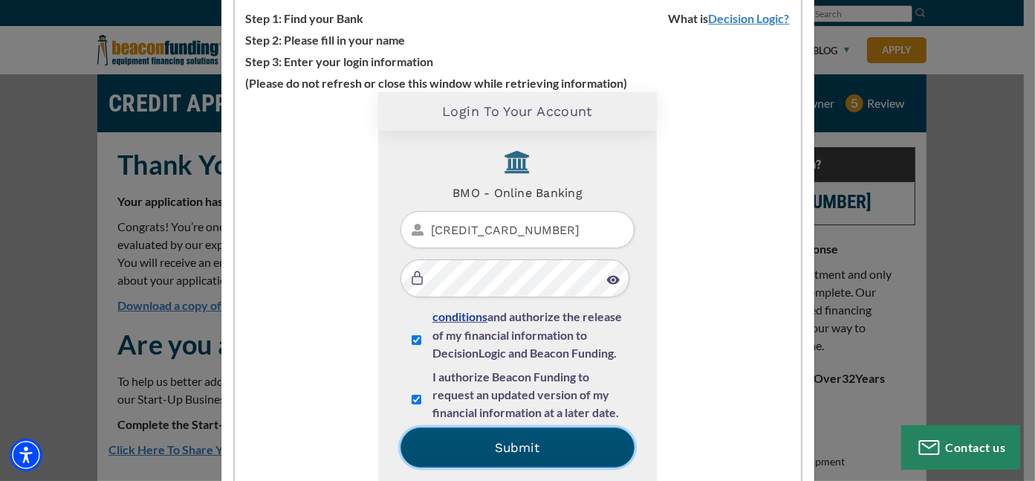
click at [527, 443] on button "Submit" at bounding box center [517, 447] width 234 height 40
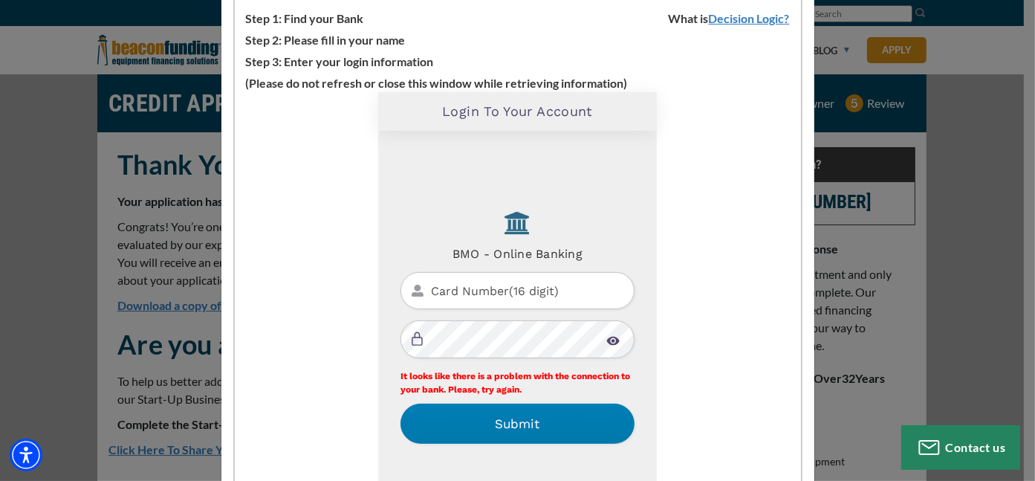
click at [503, 289] on input "Card Number(16 digit)" at bounding box center [517, 291] width 234 height 38
type input "[CREDIT_CARD_NUMBER]"
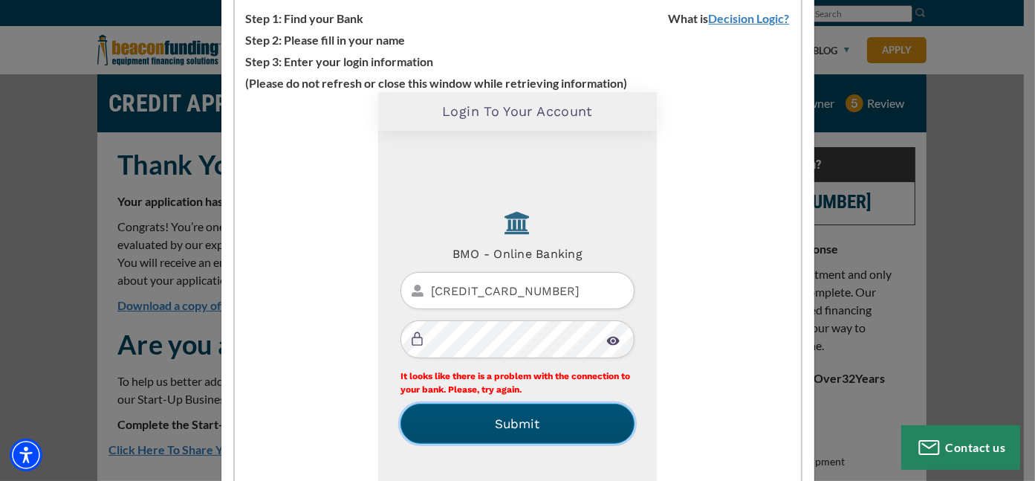
click at [507, 434] on button "Submit" at bounding box center [517, 423] width 234 height 40
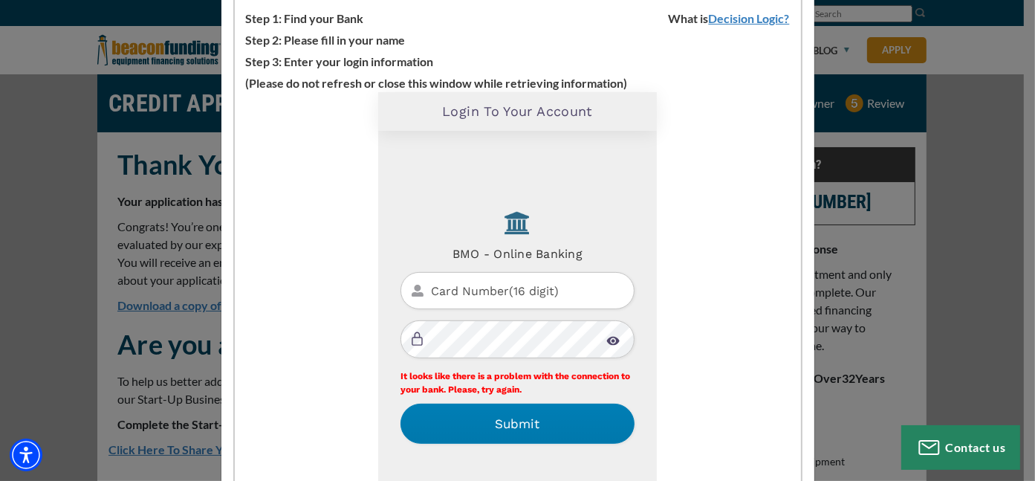
click at [606, 282] on input "Card Number(16 digit)" at bounding box center [517, 291] width 234 height 38
type input "[CREDIT_CARD_NUMBER]"
click at [606, 342] on img at bounding box center [612, 341] width 13 height 10
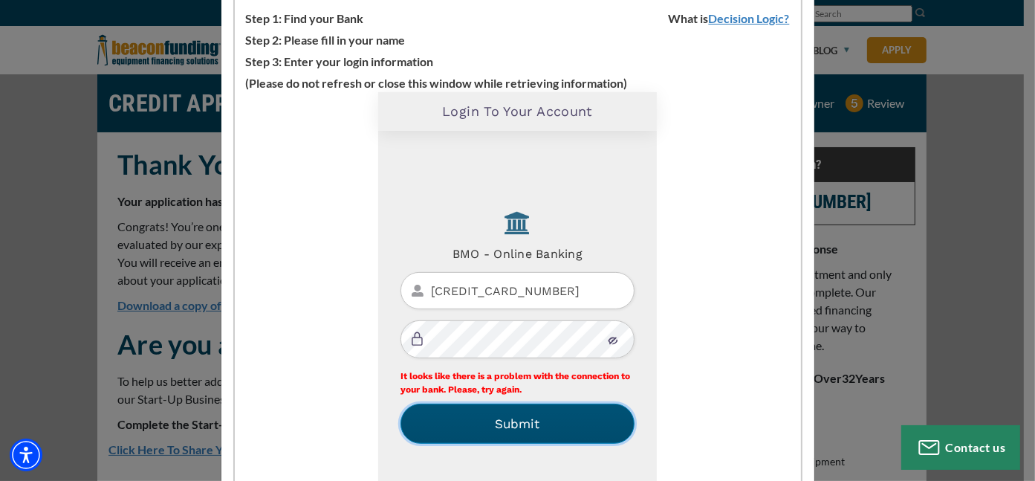
click at [540, 429] on button "Submit" at bounding box center [517, 423] width 234 height 40
